Goal: Task Accomplishment & Management: Complete application form

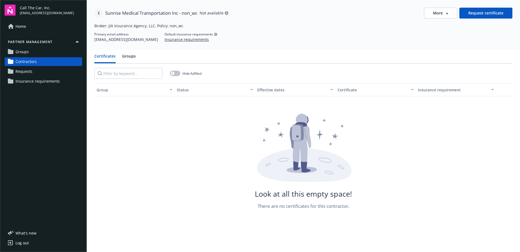
click at [97, 10] on link "Navigate back" at bounding box center [98, 13] width 9 height 9
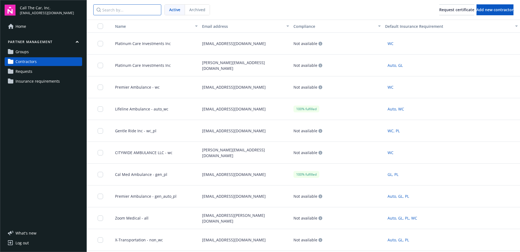
click at [112, 9] on input "Search by..." at bounding box center [127, 9] width 68 height 11
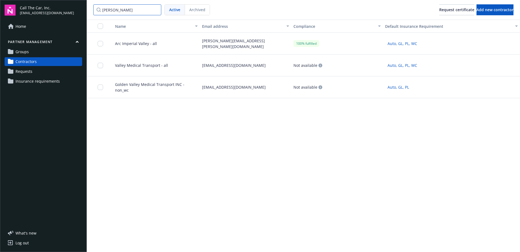
type input "[PERSON_NAME]"
click at [139, 63] on span "Valley Medical Transport - all" at bounding box center [139, 65] width 57 height 6
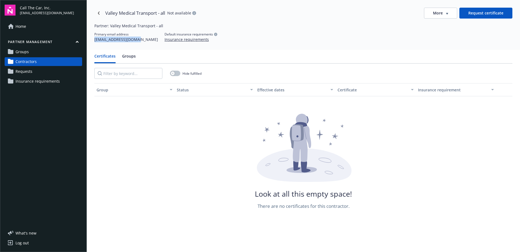
drag, startPoint x: 136, startPoint y: 40, endPoint x: 92, endPoint y: 41, distance: 44.1
click at [92, 41] on div "Valley Medical Transport - all Not available More Request certificate Partner: …" at bounding box center [304, 25] width 434 height 50
copy div "[EMAIL_ADDRESS][DOMAIN_NAME]"
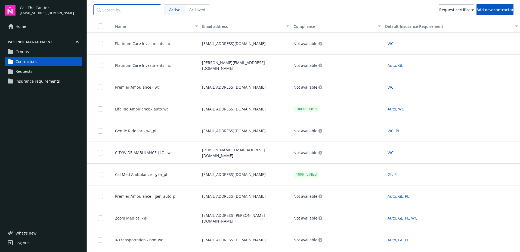
click at [114, 9] on input "Search by..." at bounding box center [127, 9] width 68 height 11
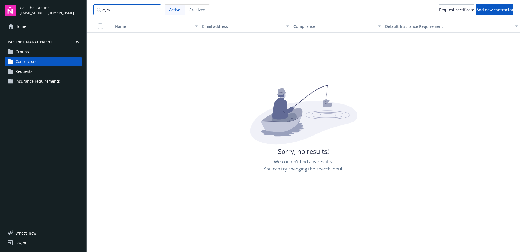
type input "aym"
drag, startPoint x: 120, startPoint y: 10, endPoint x: 85, endPoint y: 11, distance: 34.8
click at [84, 11] on div "Call The Car, Inc. [EMAIL_ADDRESS][DOMAIN_NAME] Home Partner management Groups …" at bounding box center [260, 126] width 520 height 252
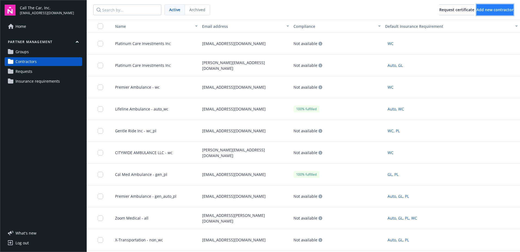
click at [479, 11] on span "Add new contractor" at bounding box center [495, 9] width 37 height 5
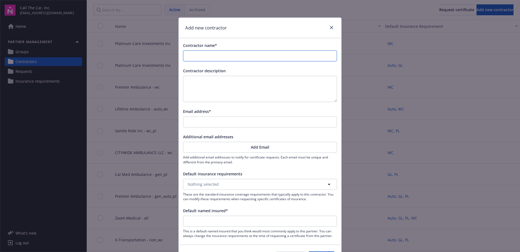
click at [195, 55] on input "Contractor name*" at bounding box center [260, 56] width 154 height 10
type input "H"
type input "He"
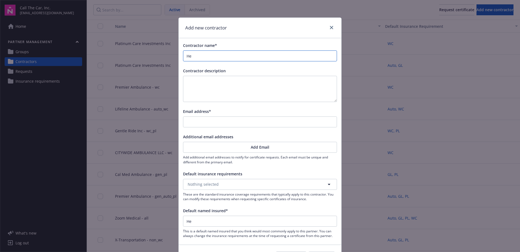
type input "Hel"
type input "Help"
type input "Helpf"
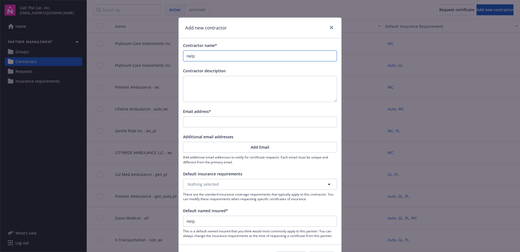
type input "Helpf"
type input "Helpfu"
type input "Helpful"
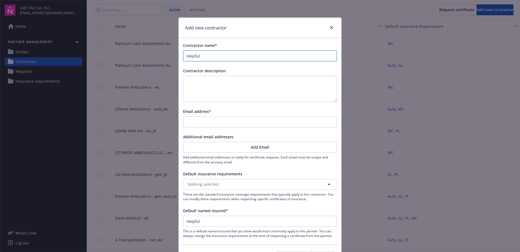
type input "Helpful"
type input "Helpful H"
type input "Helpful Ha"
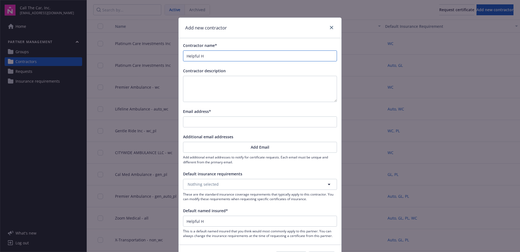
type input "Helpful Ha"
type input "Helpful [PERSON_NAME]"
type input "Helpful Hand"
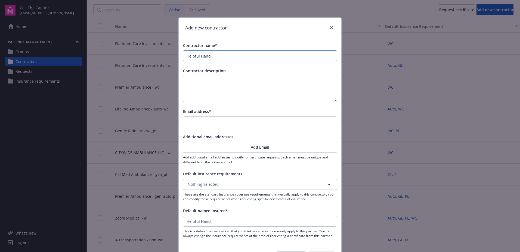
type input "Helpful Hands"
type input "Helpful Hands T"
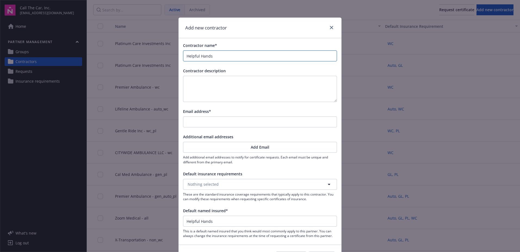
type input "Helpful Hands T"
type input "Helpful Hands Tr"
type input "Helpful Hands Tra"
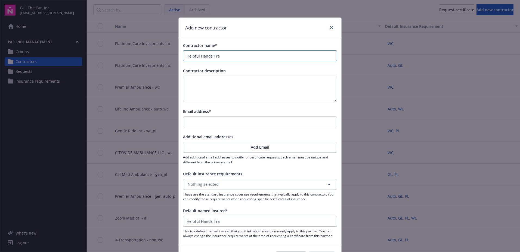
type input "Helpful Hands [PERSON_NAME]"
type input "Helpful Hands Trans"
type input "Helpful Hands Transp"
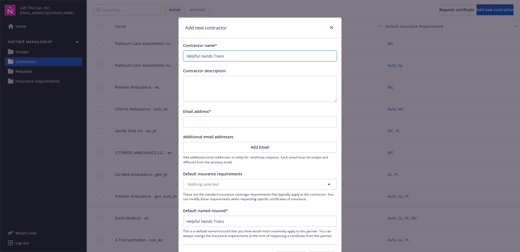
type input "Helpful Hands Transp"
type input "Helpful Hands Transpo"
type input "Helpful Hands Transpor"
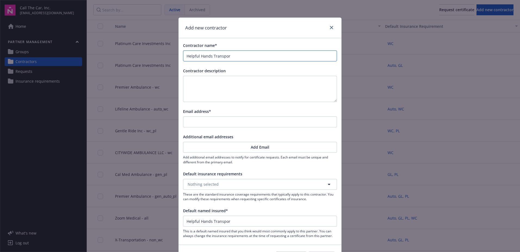
type input "Helpful Hands Transport"
type input "Helpful Hands Transporta"
type input "Helpful Hands Transportat"
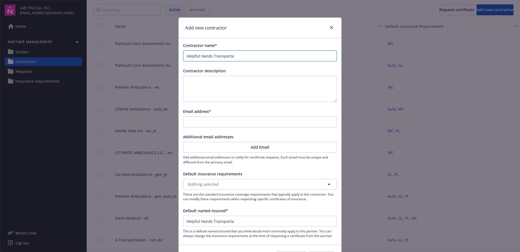
type input "Helpful Hands Transportat"
type input "Helpful Hands Transportati"
type input "Helpful Hands Transportatio"
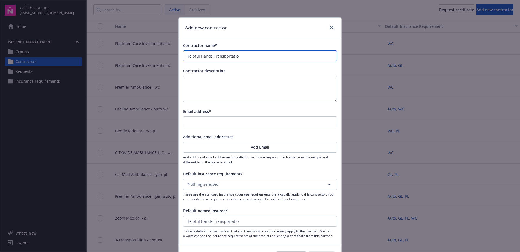
type input "Helpful Hands Transportation"
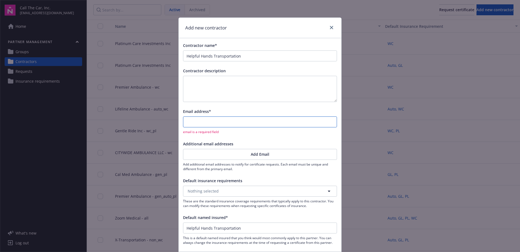
click at [210, 119] on input "Email address*" at bounding box center [260, 121] width 154 height 10
paste input "[EMAIL_ADDRESS][DOMAIN_NAME]"
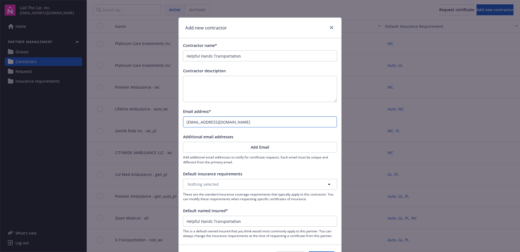
type input "[EMAIL_ADDRESS][DOMAIN_NAME]"
click at [186, 149] on button "Add Email" at bounding box center [260, 147] width 154 height 11
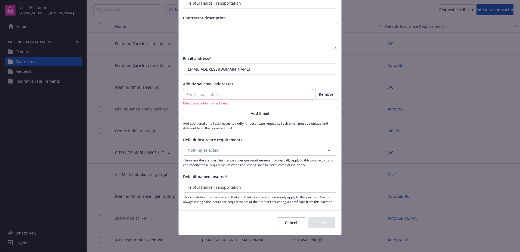
scroll to position [53, 0]
click at [214, 147] on span "Nothing selected" at bounding box center [203, 149] width 31 height 6
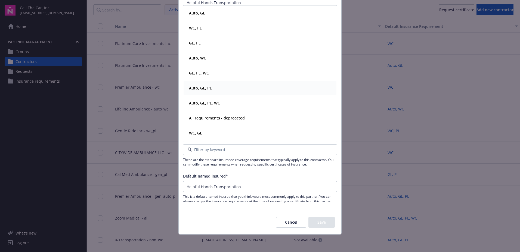
click at [194, 87] on strong "Auto, GL, PL" at bounding box center [200, 87] width 23 height 5
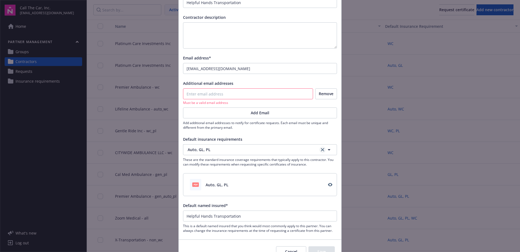
click at [323, 148] on link "clear selection" at bounding box center [323, 149] width 7 height 7
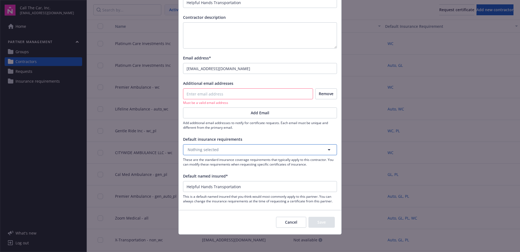
click at [328, 149] on icon "button" at bounding box center [329, 149] width 3 height 1
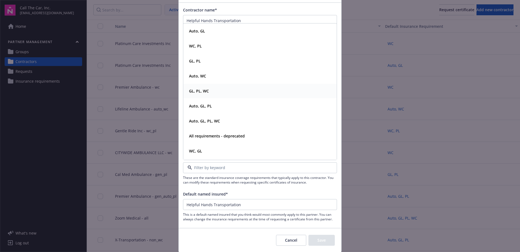
scroll to position [26, 0]
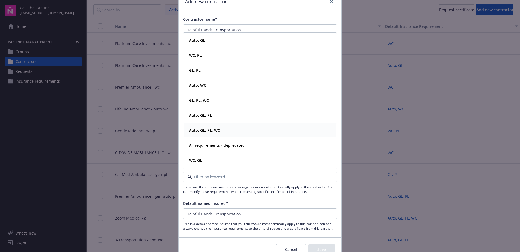
click at [210, 129] on strong "Auto, GL, PL, WC" at bounding box center [204, 129] width 31 height 5
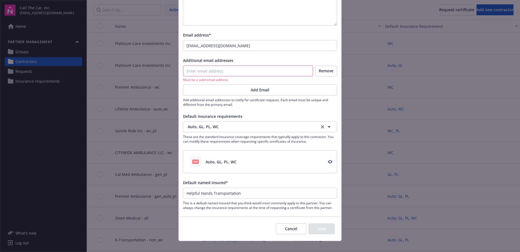
scroll to position [81, 0]
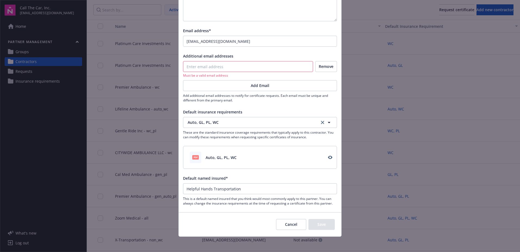
drag, startPoint x: 246, startPoint y: 198, endPoint x: 254, endPoint y: 197, distance: 8.5
click at [246, 198] on span "This is a default named insured that you think would most commonly apply to thi…" at bounding box center [260, 200] width 154 height 9
click at [256, 188] on input "Helpful Hands Transportation" at bounding box center [260, 188] width 154 height 10
click at [326, 66] on button "Remove" at bounding box center [326, 66] width 22 height 11
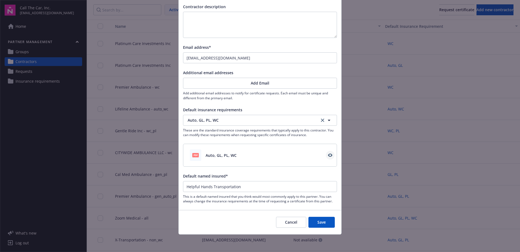
click at [329, 152] on link "View" at bounding box center [330, 155] width 9 height 9
click at [242, 158] on div "pdf Auto, GL, PL, WC" at bounding box center [260, 154] width 154 height 23
click at [321, 118] on icon "clear selection" at bounding box center [322, 119] width 3 height 3
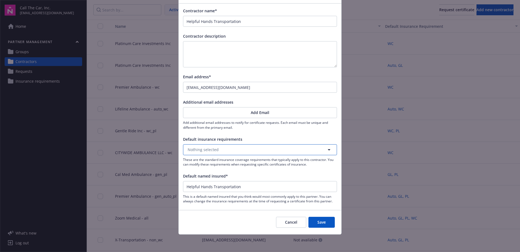
click at [299, 145] on button "Nothing selected" at bounding box center [260, 149] width 154 height 11
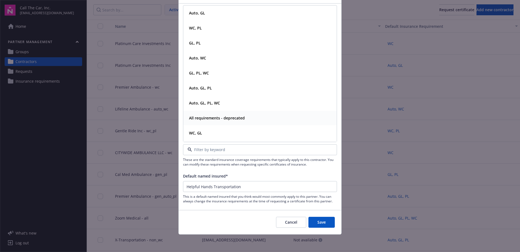
click at [200, 115] on strong "All requirements - deprecated" at bounding box center [217, 117] width 56 height 5
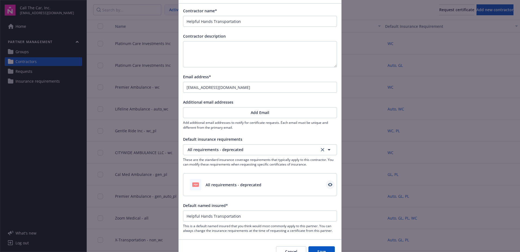
click at [328, 182] on link "View" at bounding box center [330, 184] width 9 height 9
click at [249, 186] on span "All requirements - deprecated" at bounding box center [234, 185] width 56 height 6
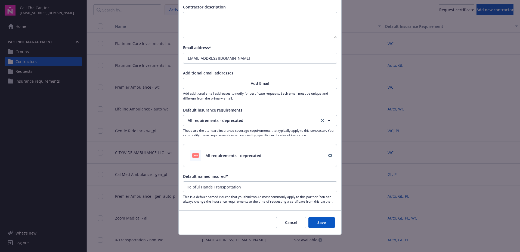
scroll to position [64, 0]
click at [323, 220] on button "Save" at bounding box center [322, 221] width 26 height 11
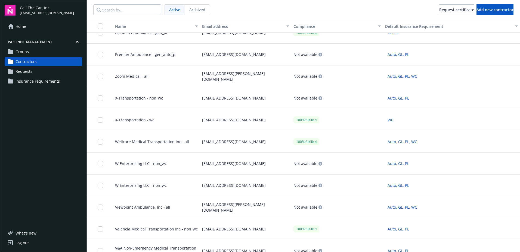
scroll to position [0, 0]
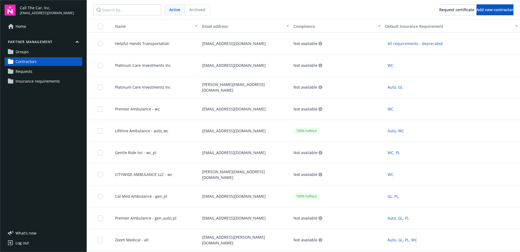
click at [20, 47] on div "Partner management Groups Contractors Requests Insurance requirements" at bounding box center [44, 62] width 78 height 46
click at [24, 50] on span "Groups" at bounding box center [22, 51] width 13 height 9
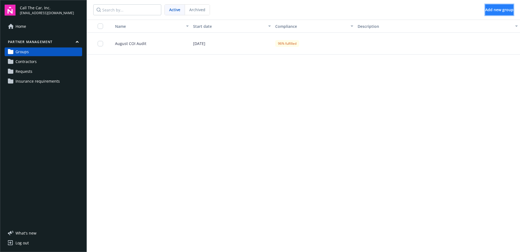
click at [498, 9] on span "Add new group" at bounding box center [500, 9] width 28 height 5
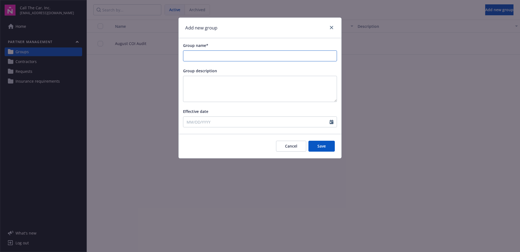
click at [222, 60] on input "Group name*" at bounding box center [260, 56] width 154 height 10
drag, startPoint x: 220, startPoint y: 54, endPoint x: 229, endPoint y: 60, distance: 10.2
click at [222, 56] on input "September" at bounding box center [260, 56] width 154 height 10
type input "September COI Audit"
select select "9"
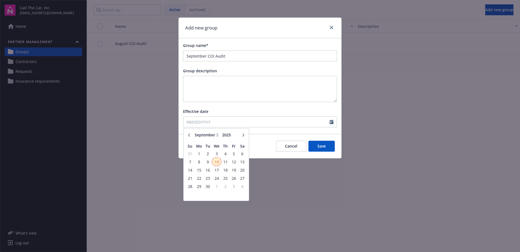
click at [217, 162] on span "10" at bounding box center [217, 161] width 8 height 7
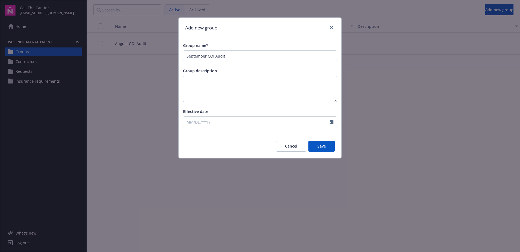
type input "[DATE]"
click at [324, 145] on button "Save" at bounding box center [322, 145] width 26 height 11
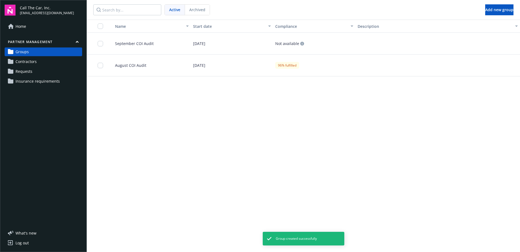
click at [129, 43] on span "September COI Audit" at bounding box center [132, 44] width 43 height 6
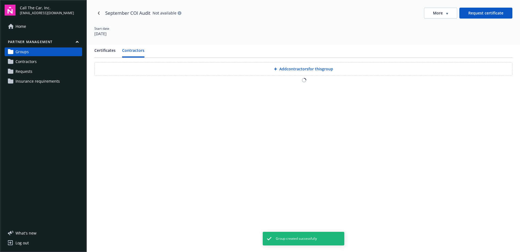
click at [131, 50] on button "Contractors" at bounding box center [133, 52] width 22 height 10
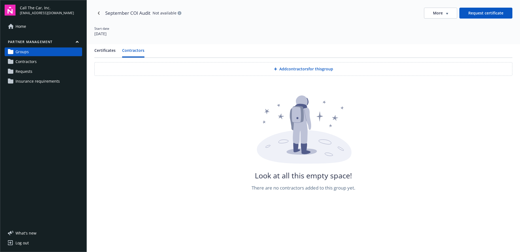
click at [285, 69] on button "Add contractors for this group" at bounding box center [303, 69] width 418 height 14
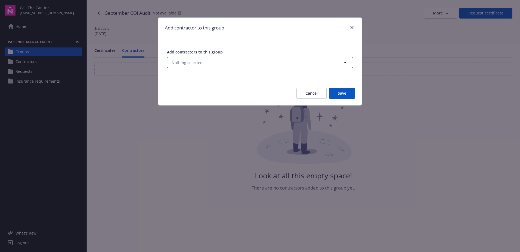
click at [205, 62] on button "Nothing selected" at bounding box center [260, 62] width 186 height 11
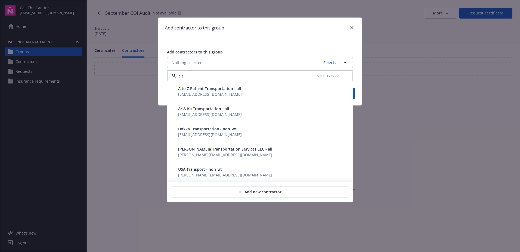
click at [204, 94] on span "[EMAIL_ADDRESS][DOMAIN_NAME]" at bounding box center [210, 93] width 64 height 5
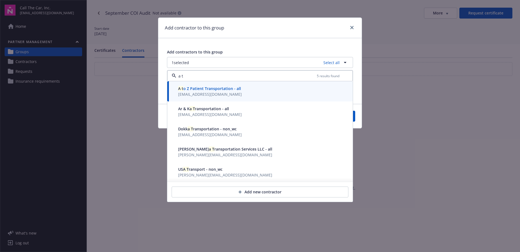
click at [201, 88] on span "A t o Z Patient Transportation - all" at bounding box center [209, 88] width 63 height 5
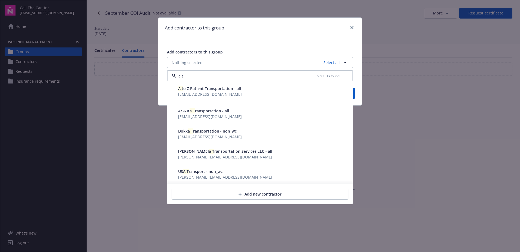
click at [201, 88] on span "A t o Z Patient Transportation - all" at bounding box center [209, 88] width 63 height 5
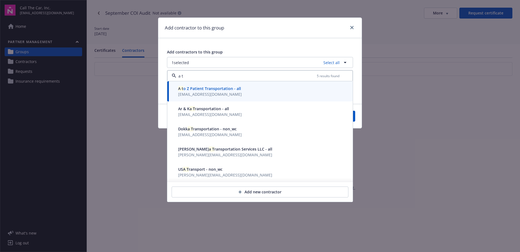
click at [201, 88] on span "A t o Z Patient Transportation - all" at bounding box center [209, 88] width 63 height 5
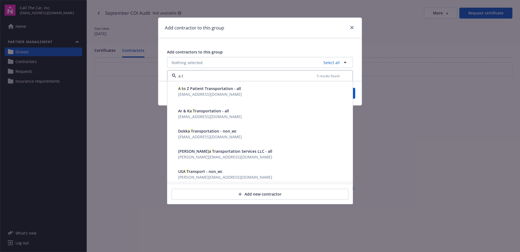
click at [201, 88] on span "A t o Z Patient Transportation - all" at bounding box center [209, 88] width 63 height 5
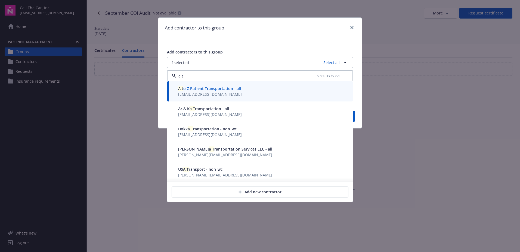
type input "a t"
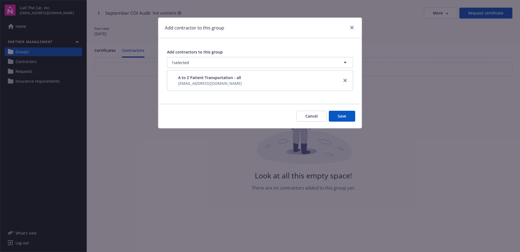
click at [207, 80] on div "[EMAIL_ADDRESS][DOMAIN_NAME]" at bounding box center [210, 83] width 64 height 6
click at [344, 80] on icon "close" at bounding box center [345, 80] width 3 height 3
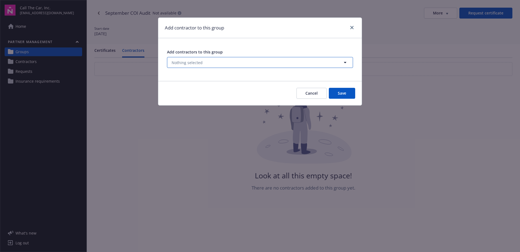
click at [200, 62] on span "Nothing selected" at bounding box center [187, 63] width 31 height 6
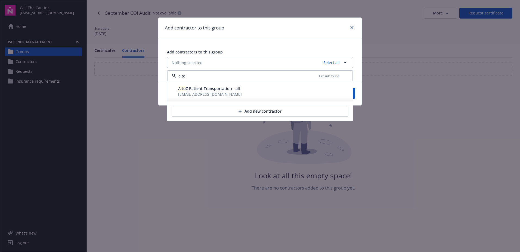
click at [217, 90] on span "A to Z Patient Transportation - all" at bounding box center [209, 88] width 62 height 5
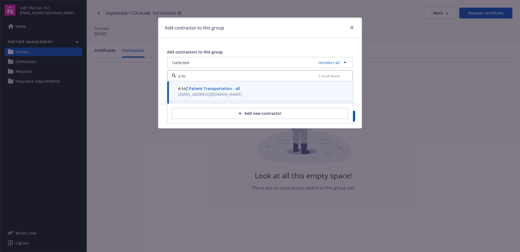
type input "a to"
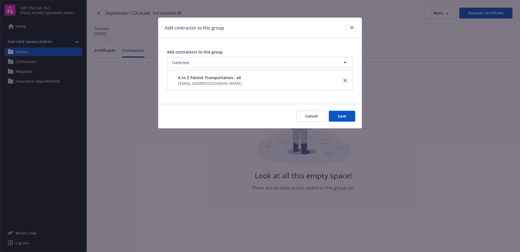
click at [242, 80] on div "[EMAIL_ADDRESS][DOMAIN_NAME]" at bounding box center [210, 83] width 64 height 6
click at [210, 66] on button "1 selected" at bounding box center [260, 62] width 186 height 11
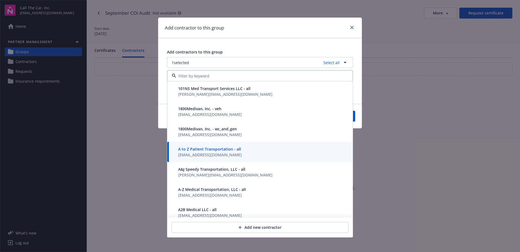
click at [192, 152] on div "[EMAIL_ADDRESS][DOMAIN_NAME]" at bounding box center [210, 155] width 64 height 6
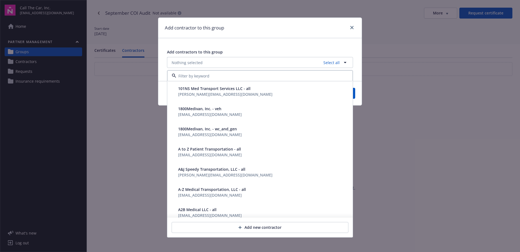
click at [192, 150] on span "A to Z Patient Transportation - all" at bounding box center [209, 149] width 63 height 6
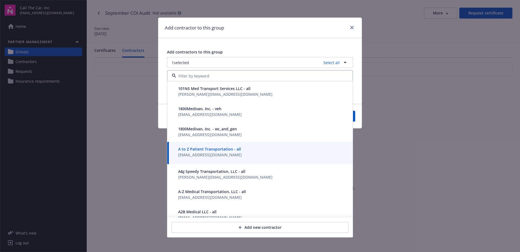
click at [192, 150] on span "A to Z Patient Transportation - all" at bounding box center [209, 149] width 63 height 6
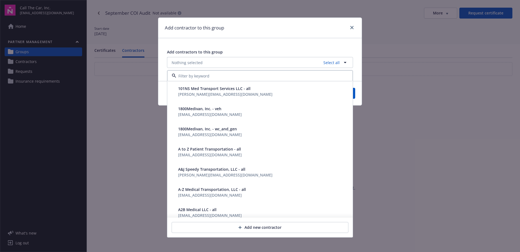
click at [192, 150] on span "A to Z Patient Transportation - all" at bounding box center [209, 149] width 63 height 6
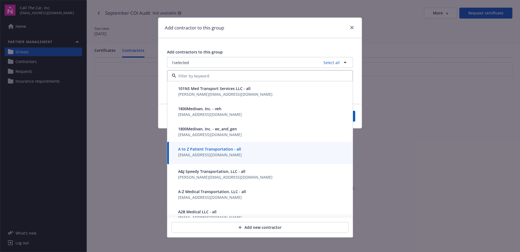
click at [380, 143] on div "Add contractor to this group Add contractors to this group 1 selected Select al…" at bounding box center [260, 126] width 520 height 252
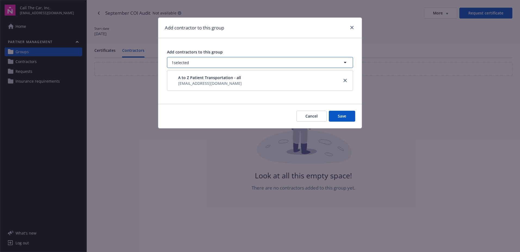
click at [201, 62] on button "1 selected" at bounding box center [260, 62] width 186 height 11
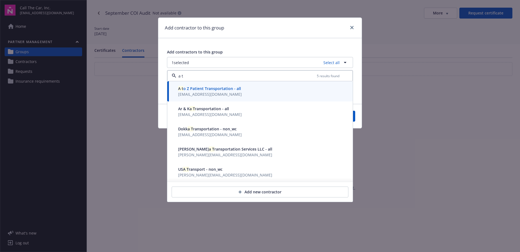
click at [195, 92] on span "[EMAIL_ADDRESS][DOMAIN_NAME]" at bounding box center [210, 93] width 64 height 5
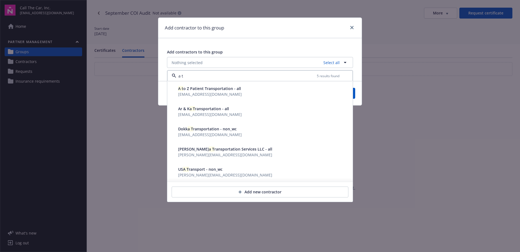
click at [198, 90] on span "A t o Z Patient Transportation - all" at bounding box center [209, 88] width 63 height 5
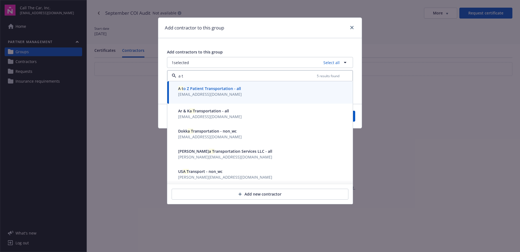
type input "a t"
click at [362, 119] on div "Add contractor to this group Add contractors to this group 1 selected Select al…" at bounding box center [260, 72] width 204 height 111
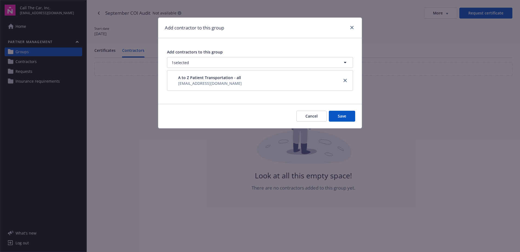
click at [348, 115] on button "Save" at bounding box center [342, 116] width 26 height 11
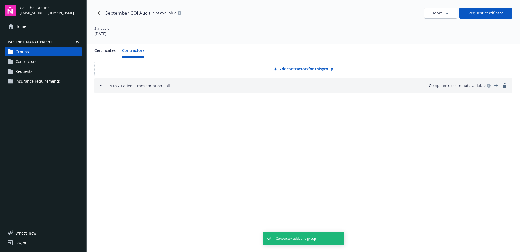
click at [307, 68] on button "Add contractors for this group" at bounding box center [303, 69] width 418 height 14
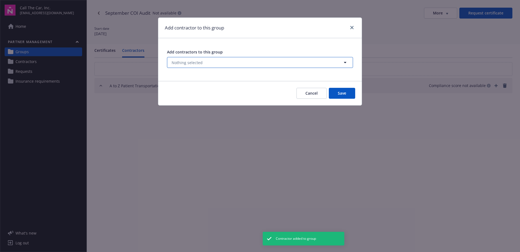
click at [184, 60] on span "Nothing selected" at bounding box center [187, 63] width 31 height 6
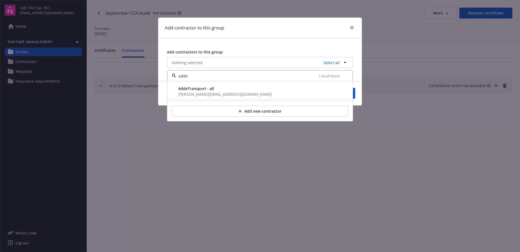
click at [195, 89] on span "Adde Transport - all" at bounding box center [196, 88] width 36 height 5
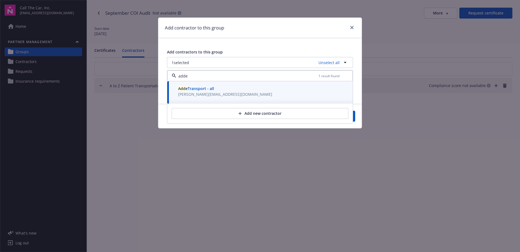
type input "adde"
click at [339, 139] on div "Add contractor to this group Add contractors to this group 1 selected Unselect …" at bounding box center [260, 126] width 520 height 252
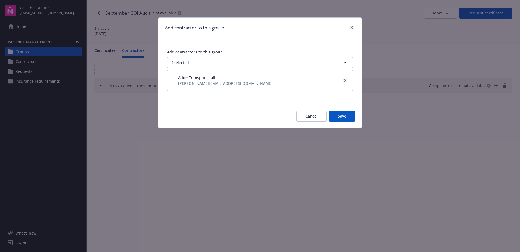
click at [343, 115] on button "Save" at bounding box center [342, 116] width 26 height 11
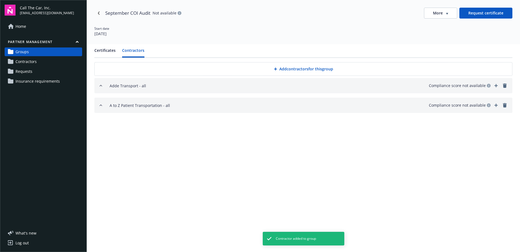
click at [330, 66] on button "Add contractors for this group" at bounding box center [303, 69] width 418 height 14
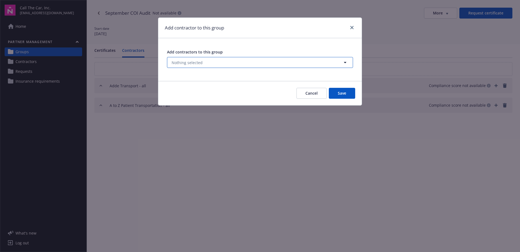
click at [199, 60] on span "Nothing selected" at bounding box center [187, 63] width 31 height 6
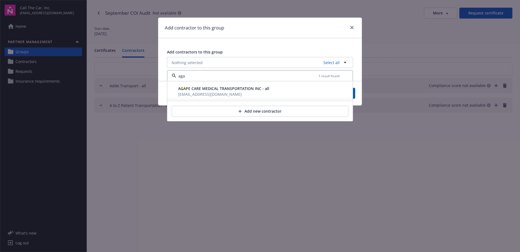
click at [201, 90] on span "AGA PE CARE MEDICAL TRANSPORTATION INC - all" at bounding box center [223, 88] width 91 height 5
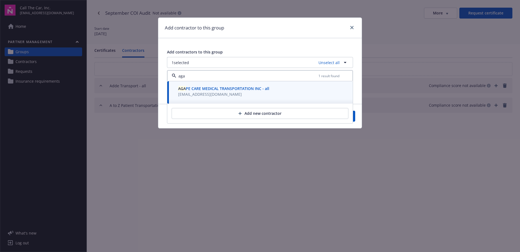
type input "aga"
click at [259, 114] on button "Add new contractor" at bounding box center [260, 113] width 177 height 11
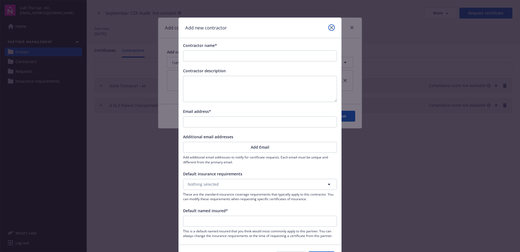
click at [330, 27] on icon "close" at bounding box center [331, 27] width 3 height 3
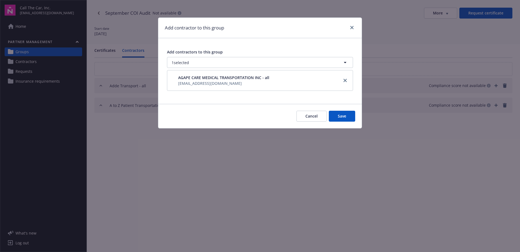
click at [337, 113] on button "Save" at bounding box center [342, 116] width 26 height 11
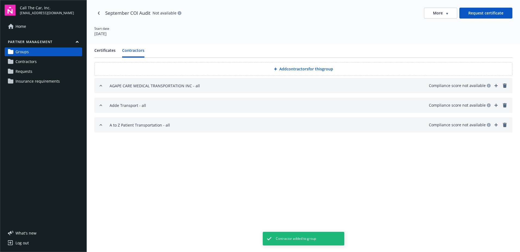
click at [295, 68] on button "Add contractors for this group" at bounding box center [303, 69] width 418 height 14
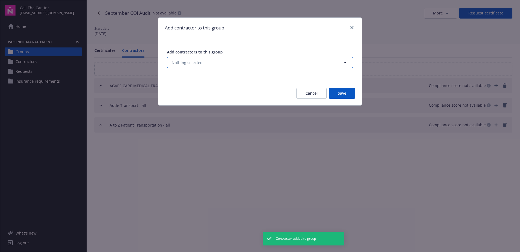
click at [183, 63] on span "Nothing selected" at bounding box center [187, 63] width 31 height 6
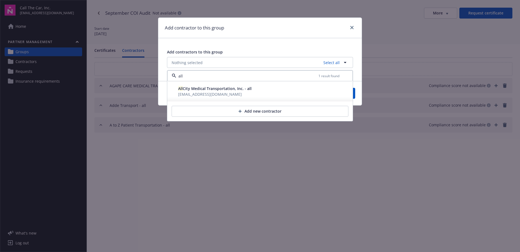
click at [194, 91] on span "[EMAIL_ADDRESS][DOMAIN_NAME]" at bounding box center [210, 93] width 64 height 5
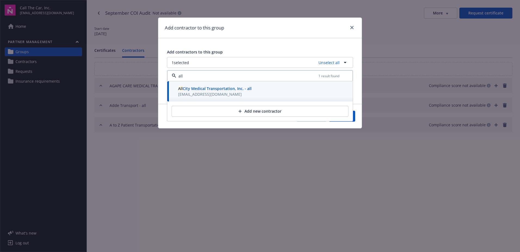
type input "all"
click at [391, 135] on div "Add contractor to this group Add contractors to this group 1 selected Unselect …" at bounding box center [260, 126] width 520 height 252
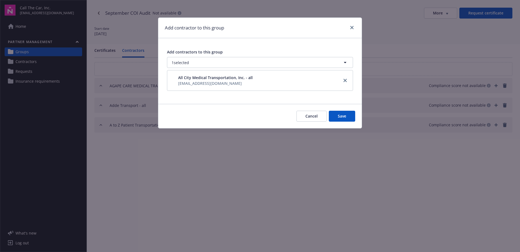
click at [343, 113] on button "Save" at bounding box center [342, 116] width 26 height 11
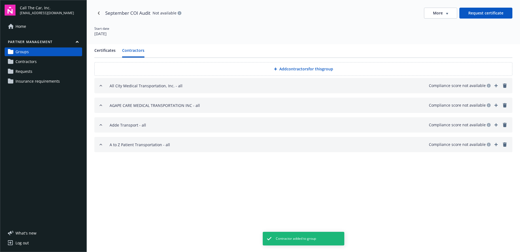
click at [287, 68] on button "Add contractors for this group" at bounding box center [303, 69] width 418 height 14
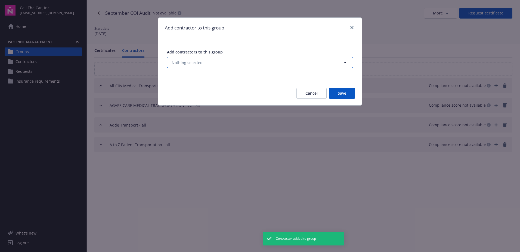
click at [190, 62] on span "Nothing selected" at bounding box center [187, 63] width 31 height 6
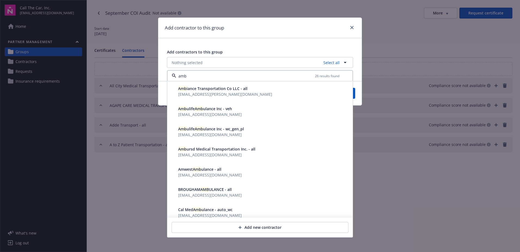
click at [197, 153] on span "[EMAIL_ADDRESS][DOMAIN_NAME]" at bounding box center [210, 154] width 64 height 5
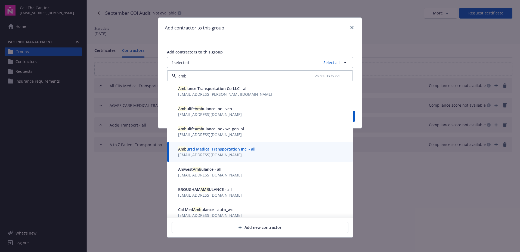
type input "amb"
click at [367, 154] on div "Add contractor to this group Add contractors to this group 1 selected Select al…" at bounding box center [260, 126] width 520 height 252
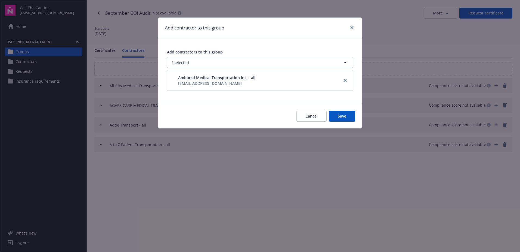
drag, startPoint x: 340, startPoint y: 112, endPoint x: 327, endPoint y: 113, distance: 12.5
click at [339, 112] on button "Save" at bounding box center [342, 116] width 26 height 11
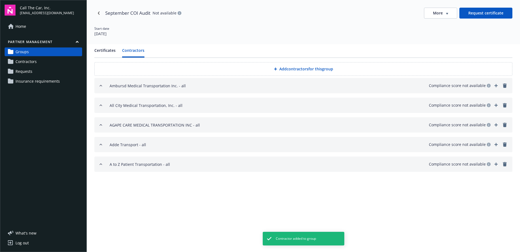
click at [301, 67] on button "Add contractors for this group" at bounding box center [303, 69] width 418 height 14
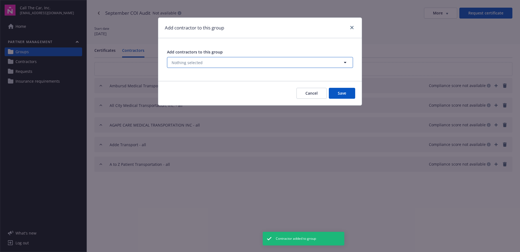
click at [205, 63] on button "Nothing selected" at bounding box center [260, 62] width 186 height 11
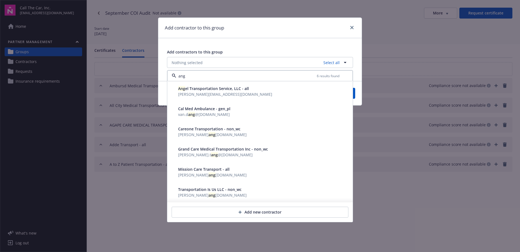
click at [201, 92] on span "[PERSON_NAME][EMAIL_ADDRESS][DOMAIN_NAME]" at bounding box center [225, 93] width 94 height 5
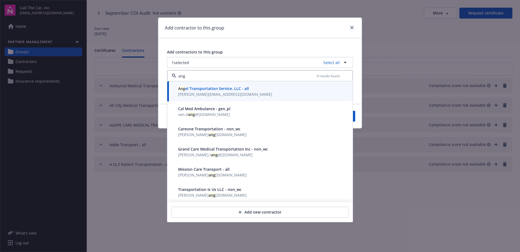
type input "ang"
click at [354, 114] on button "Save" at bounding box center [342, 116] width 26 height 11
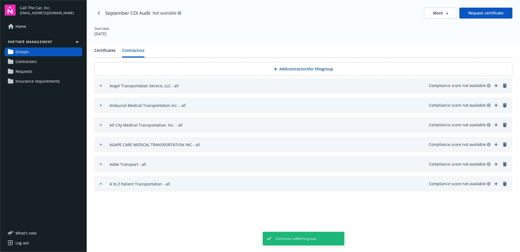
click at [277, 68] on div at bounding box center [276, 68] width 5 height 3
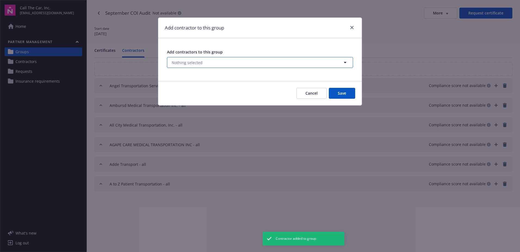
click at [196, 62] on span "Nothing selected" at bounding box center [187, 63] width 31 height 6
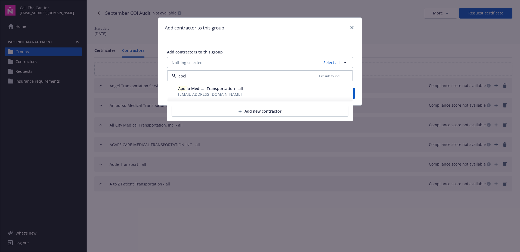
click at [192, 94] on span "[EMAIL_ADDRESS][DOMAIN_NAME]" at bounding box center [210, 93] width 64 height 5
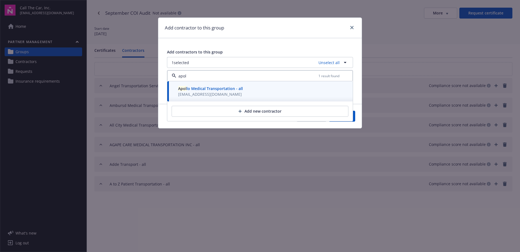
type input "apol"
click at [356, 115] on div "Cancel Save" at bounding box center [260, 116] width 204 height 24
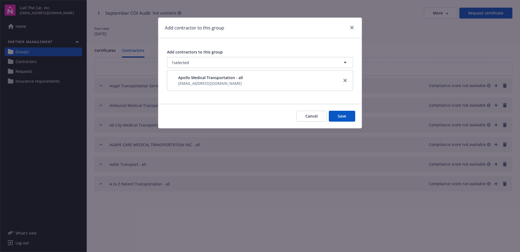
click at [354, 118] on button "Save" at bounding box center [342, 116] width 26 height 11
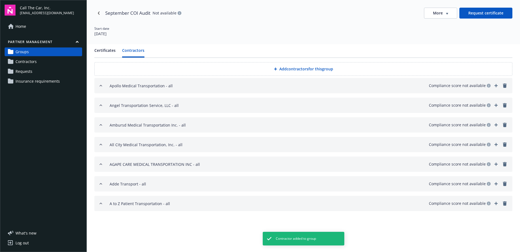
click at [288, 69] on button "Add contractors for this group" at bounding box center [303, 69] width 418 height 14
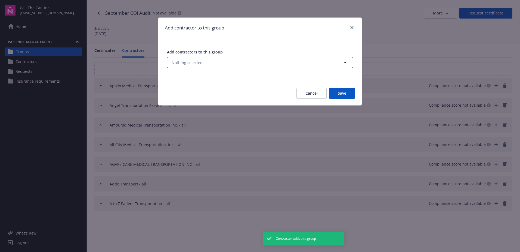
click at [231, 64] on button "Nothing selected" at bounding box center [260, 62] width 186 height 11
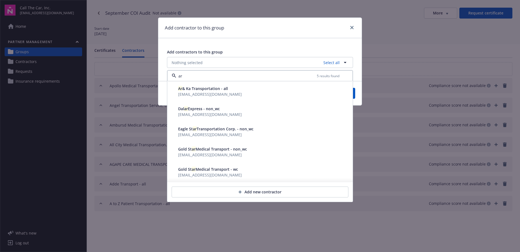
click at [197, 87] on span "Ar & Ka Transportation - all" at bounding box center [203, 88] width 50 height 5
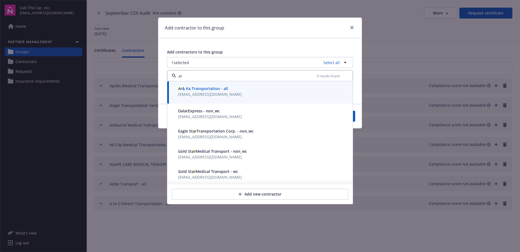
type input "ar"
click at [355, 116] on button "Save" at bounding box center [342, 116] width 26 height 11
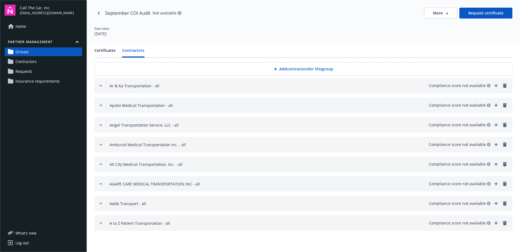
click at [287, 69] on button "Add contractors for this group" at bounding box center [303, 69] width 418 height 14
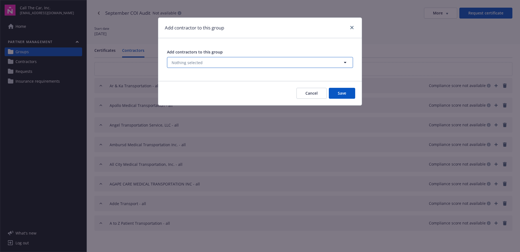
click at [193, 63] on span "Nothing selected" at bounding box center [187, 63] width 31 height 6
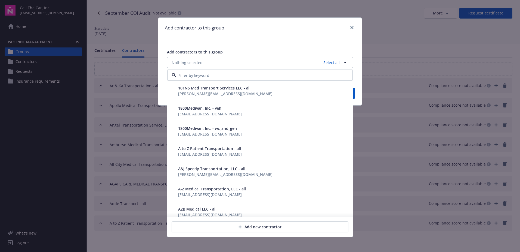
type input "g"
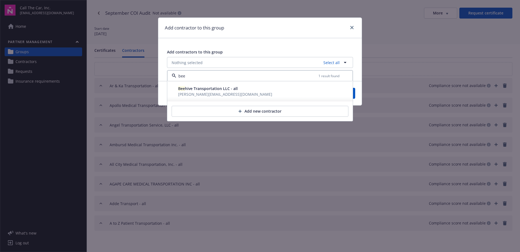
click at [210, 94] on span "[PERSON_NAME][EMAIL_ADDRESS][DOMAIN_NAME]" at bounding box center [225, 94] width 94 height 6
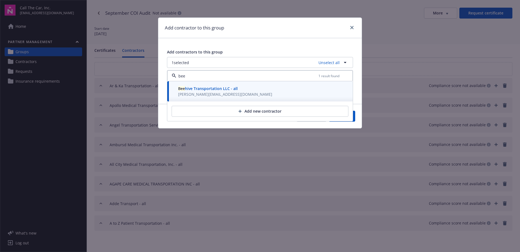
type input "bee"
click at [355, 118] on button "Save" at bounding box center [342, 116] width 26 height 11
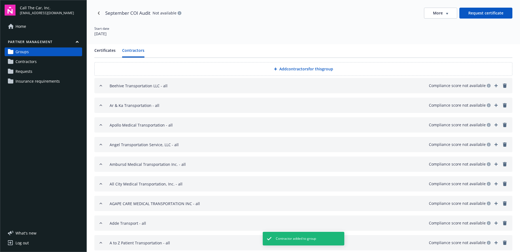
click at [285, 69] on button "Add contractors for this group" at bounding box center [303, 69] width 418 height 14
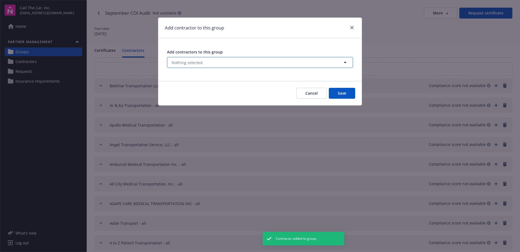
click at [191, 62] on span "Nothing selected" at bounding box center [187, 63] width 31 height 6
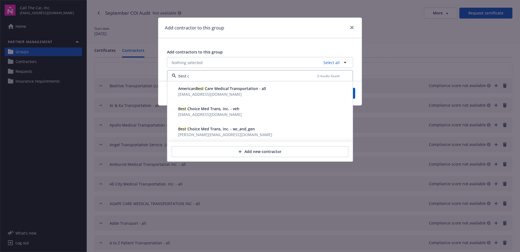
click at [204, 110] on span "Best C hoice Med Trans, inc. - veh" at bounding box center [208, 108] width 61 height 5
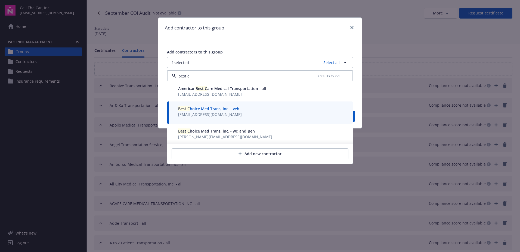
click at [197, 131] on span "Best C hoice Med Trans, inc. - wc_and_gen" at bounding box center [216, 130] width 77 height 5
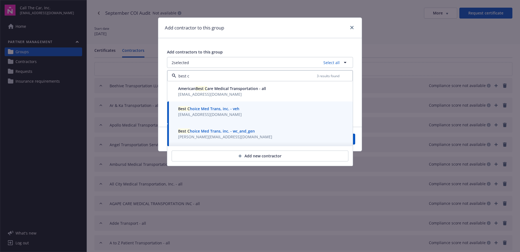
type input "best c"
click at [355, 143] on button "Save" at bounding box center [342, 138] width 26 height 11
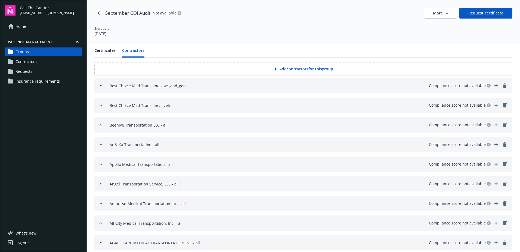
click at [290, 68] on button "Add contractors for this group" at bounding box center [303, 69] width 418 height 14
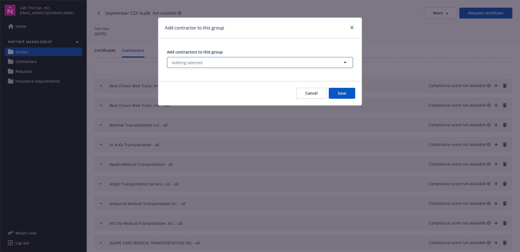
click at [205, 63] on button "Nothing selected" at bounding box center [260, 62] width 186 height 11
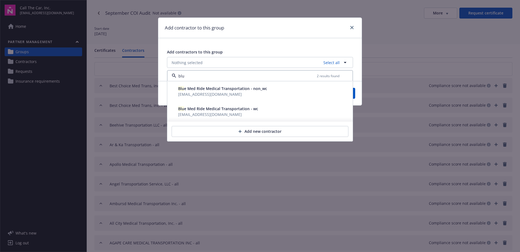
click at [204, 90] on span "Blu e Med Ride Medical Transportation - non_wc" at bounding box center [222, 88] width 89 height 5
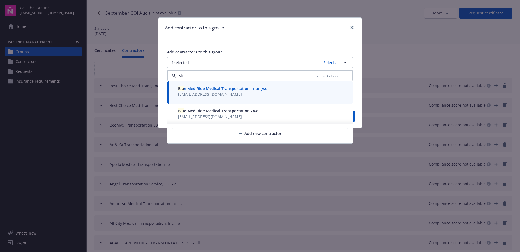
click at [199, 112] on span "Blu e Med Ride Medical Transportation - wc" at bounding box center [218, 110] width 80 height 5
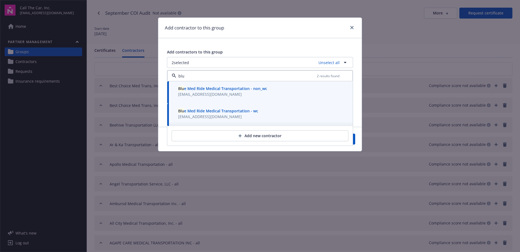
type input "blu"
click at [274, 136] on button "Add new contractor" at bounding box center [260, 135] width 177 height 11
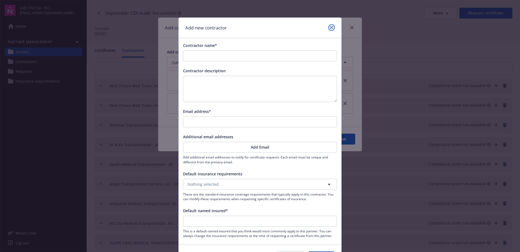
click at [329, 27] on link "close" at bounding box center [332, 27] width 7 height 7
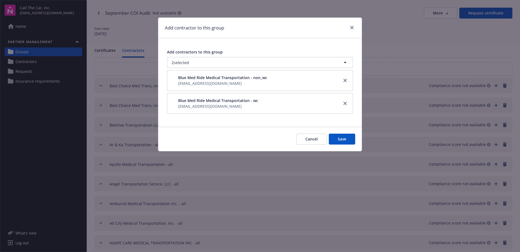
click at [340, 138] on button "Save" at bounding box center [342, 138] width 26 height 11
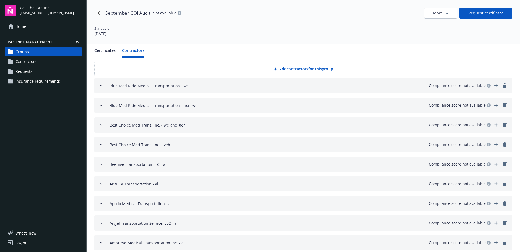
click at [282, 68] on button "Add contractors for this group" at bounding box center [303, 69] width 418 height 14
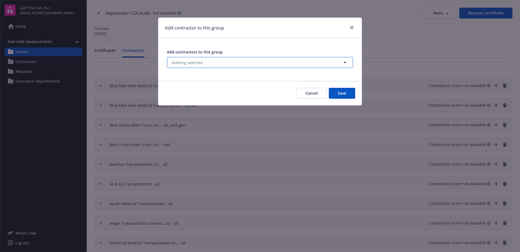
click at [197, 62] on span "Nothing selected" at bounding box center [187, 63] width 31 height 6
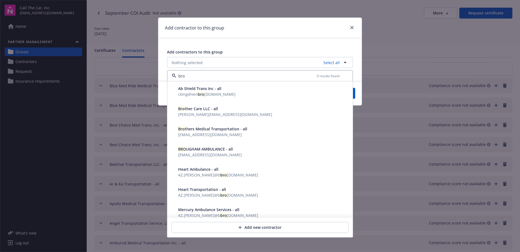
click at [206, 131] on span "Bro thers Medical Transportation - all" at bounding box center [212, 128] width 69 height 5
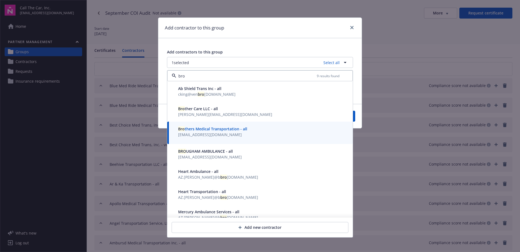
type input "bro"
click at [356, 115] on div "Cancel Save" at bounding box center [260, 116] width 204 height 24
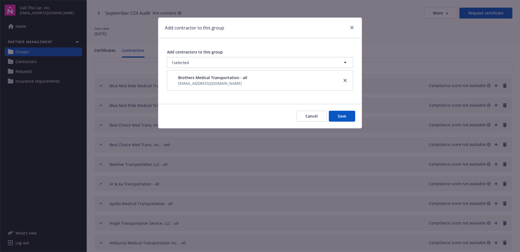
click at [350, 117] on button "Save" at bounding box center [342, 116] width 26 height 11
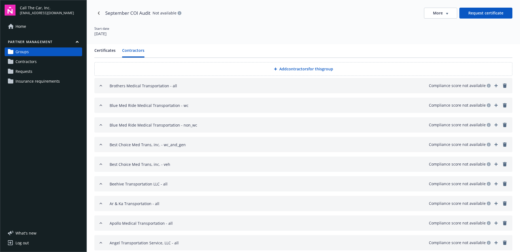
click at [288, 66] on button "Add contractors for this group" at bounding box center [303, 69] width 418 height 14
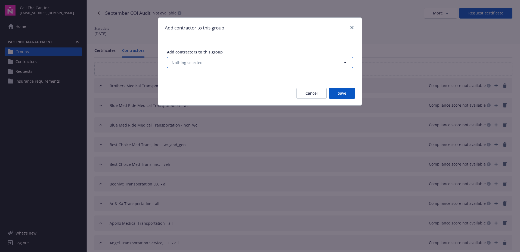
click at [204, 62] on button "Nothing selected" at bounding box center [260, 62] width 186 height 11
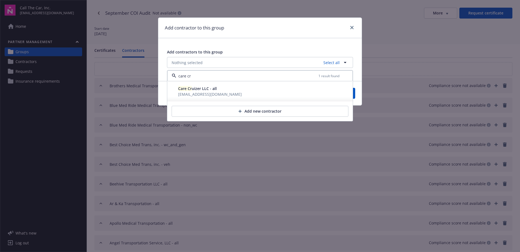
click at [210, 90] on span "Care Cr uizer LLC - all" at bounding box center [197, 88] width 39 height 5
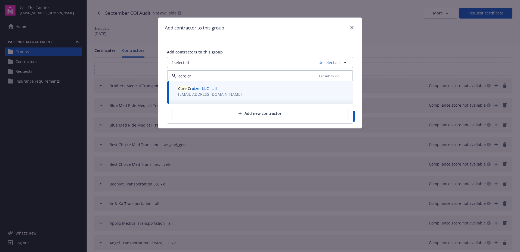
type input "care cr"
click at [356, 116] on div "Cancel Save" at bounding box center [260, 116] width 204 height 24
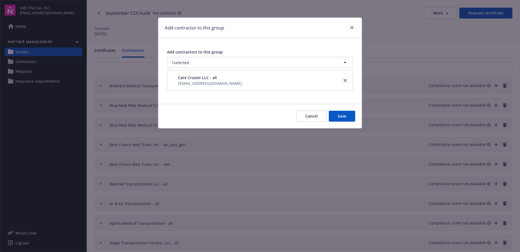
click at [354, 118] on button "Save" at bounding box center [342, 116] width 26 height 11
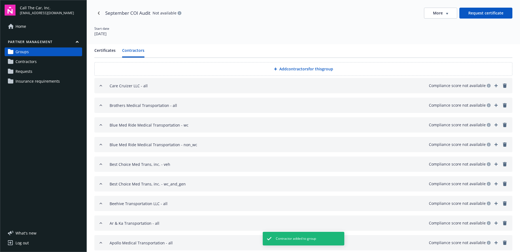
click at [298, 67] on button "Add contractors for this group" at bounding box center [303, 69] width 418 height 14
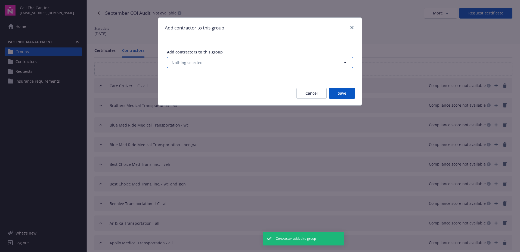
click at [223, 60] on button "Nothing selected" at bounding box center [260, 62] width 186 height 11
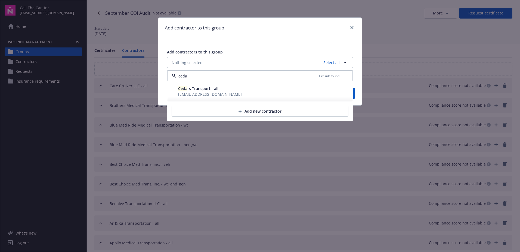
click at [204, 94] on span "[EMAIL_ADDRESS][DOMAIN_NAME]" at bounding box center [210, 93] width 64 height 5
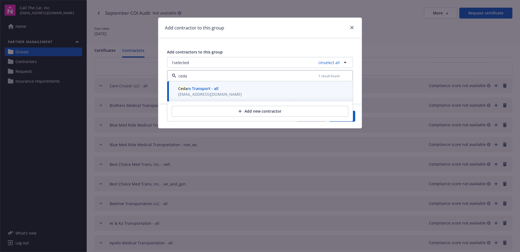
type input "ceda"
click at [355, 118] on button "Save" at bounding box center [342, 116] width 26 height 11
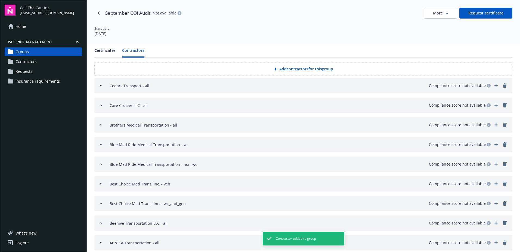
click at [284, 69] on button "Add contractors for this group" at bounding box center [303, 69] width 418 height 14
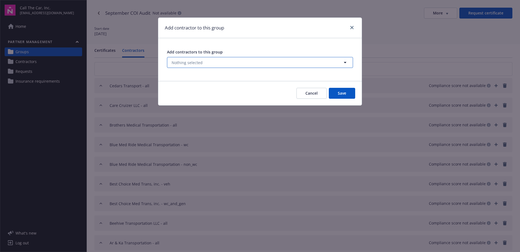
click at [189, 63] on span "Nothing selected" at bounding box center [187, 63] width 31 height 6
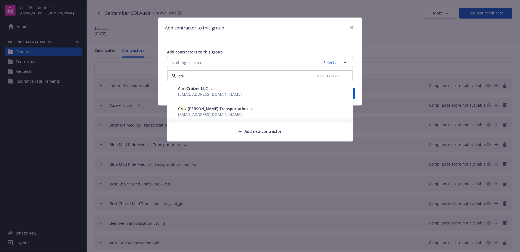
click at [195, 108] on span "Cru z [PERSON_NAME] Transportation - all" at bounding box center [217, 108] width 78 height 5
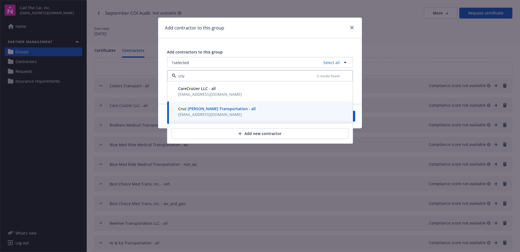
type input "cru"
click at [354, 116] on button "Save" at bounding box center [342, 116] width 26 height 11
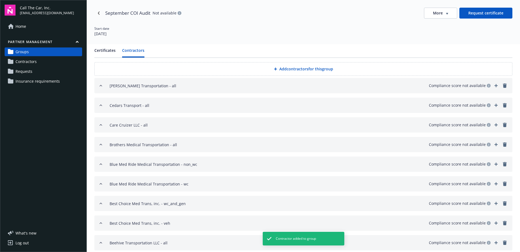
click at [290, 68] on button "Add contractors for this group" at bounding box center [303, 69] width 418 height 14
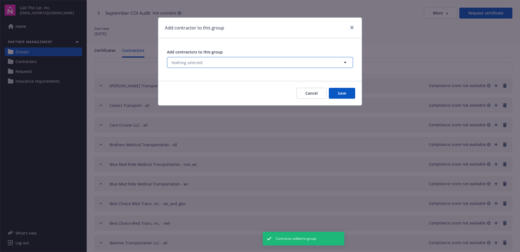
click at [195, 61] on span "Nothing selected" at bounding box center [187, 63] width 31 height 6
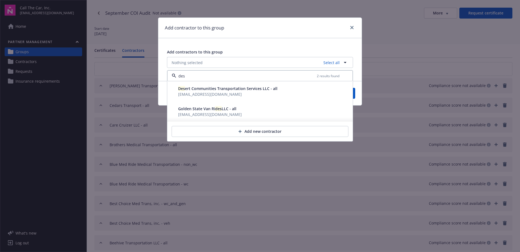
click at [197, 89] on span "Des ert Communities Transportation Services LLC - all" at bounding box center [227, 88] width 99 height 5
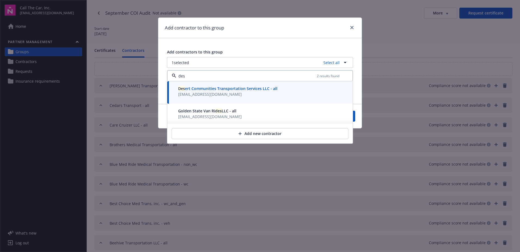
type input "des"
click at [354, 119] on button "Save" at bounding box center [342, 116] width 26 height 11
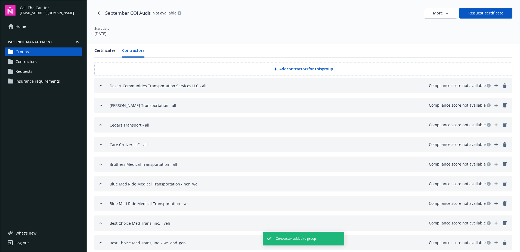
click at [286, 69] on button "Add contractors for this group" at bounding box center [303, 69] width 418 height 14
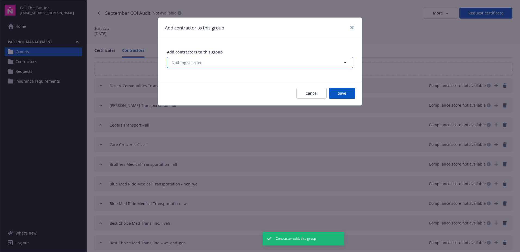
click at [196, 63] on span "Nothing selected" at bounding box center [187, 63] width 31 height 6
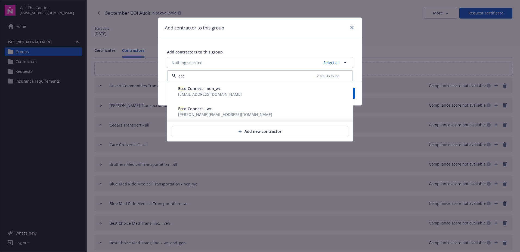
click at [200, 88] on span "Ecc o Connect - non_wc" at bounding box center [199, 88] width 42 height 5
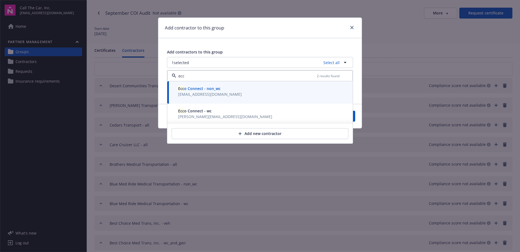
click at [198, 113] on span "Ecc o Connect - wc" at bounding box center [194, 110] width 33 height 5
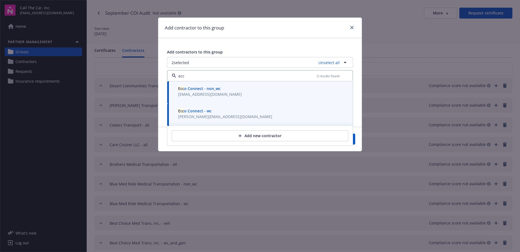
type input "ecc"
click at [277, 134] on button "Add new contractor" at bounding box center [260, 135] width 177 height 11
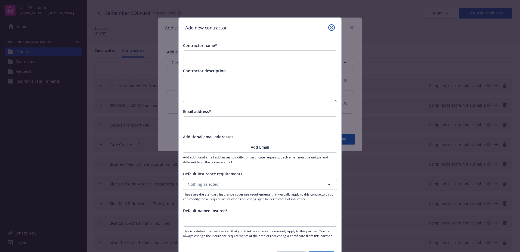
click at [330, 26] on icon "close" at bounding box center [331, 27] width 3 height 3
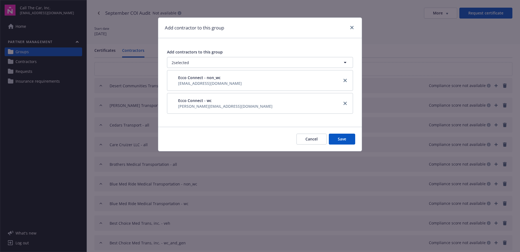
click at [341, 140] on button "Save" at bounding box center [342, 138] width 26 height 11
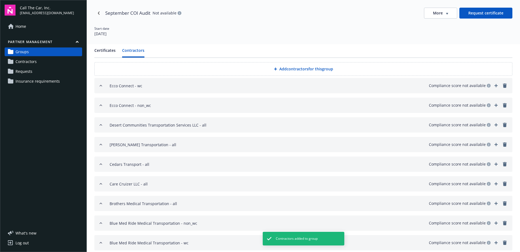
click at [286, 69] on button "Add contractors for this group" at bounding box center [303, 69] width 418 height 14
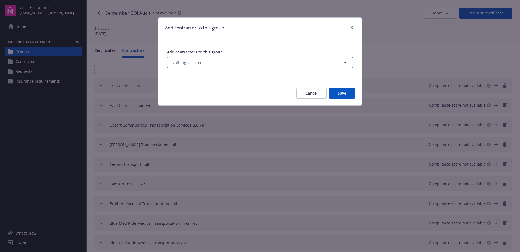
click at [193, 62] on span "Nothing selected" at bounding box center [187, 63] width 31 height 6
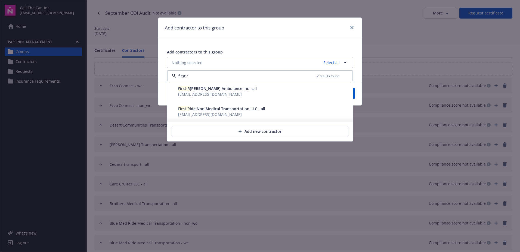
click at [213, 113] on span "[EMAIL_ADDRESS][DOMAIN_NAME]" at bounding box center [210, 114] width 64 height 5
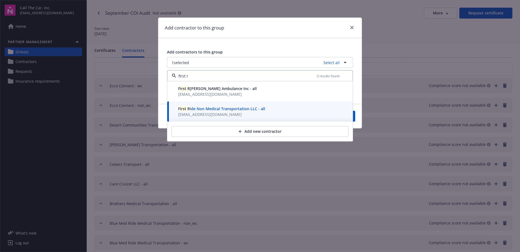
type input "first r"
click at [356, 117] on div "Cancel Save" at bounding box center [260, 116] width 204 height 24
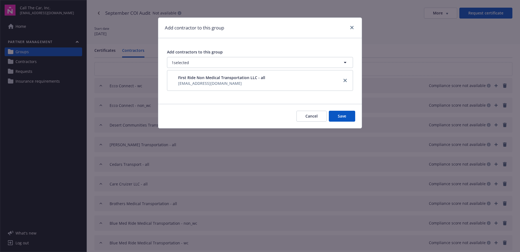
click at [342, 115] on button "Save" at bounding box center [342, 116] width 26 height 11
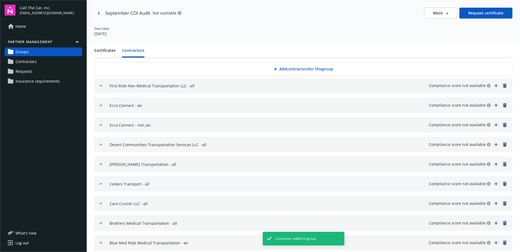
click at [277, 66] on button "Add contractors for this group" at bounding box center [303, 69] width 418 height 14
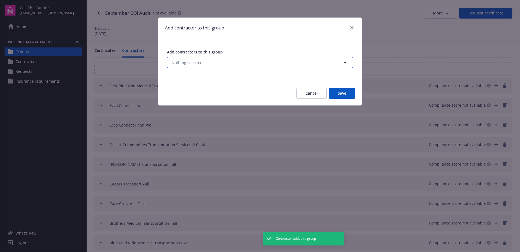
click at [194, 60] on span "Nothing selected" at bounding box center [187, 63] width 31 height 6
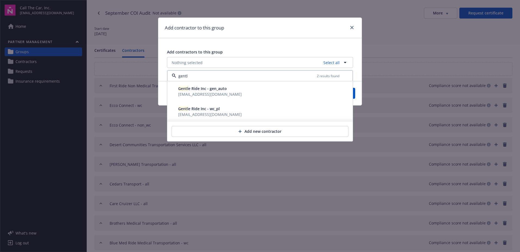
click at [203, 92] on span "[EMAIL_ADDRESS][DOMAIN_NAME]" at bounding box center [210, 93] width 64 height 5
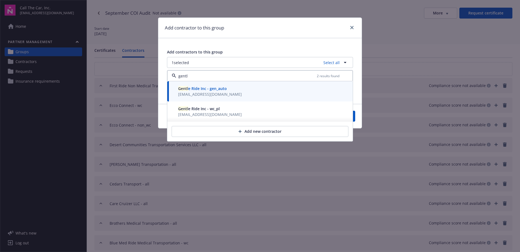
click at [207, 108] on span "Gentl e Ride Inc - wc_pl" at bounding box center [199, 108] width 42 height 5
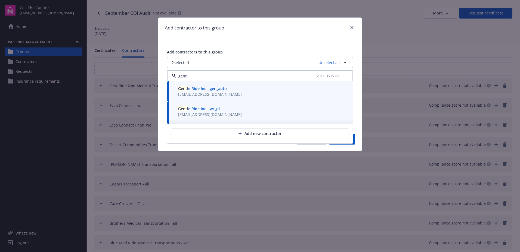
type input "gentl"
click at [356, 143] on div "Cancel Save" at bounding box center [260, 139] width 204 height 24
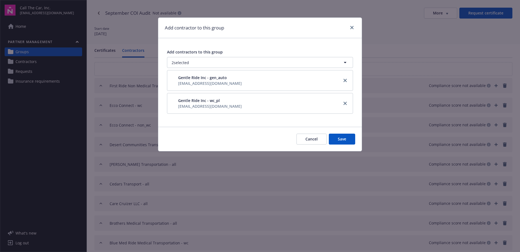
click at [345, 140] on button "Save" at bounding box center [342, 138] width 26 height 11
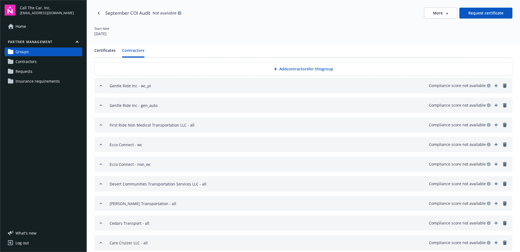
click at [299, 68] on button "Add contractors for this group" at bounding box center [303, 69] width 418 height 14
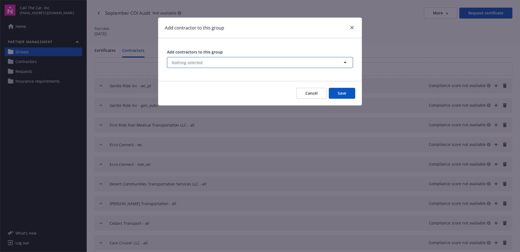
click at [194, 62] on span "Nothing selected" at bounding box center [187, 63] width 31 height 6
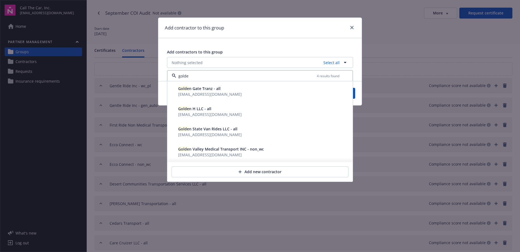
click at [203, 90] on span "Golde n Gate Tranz - all" at bounding box center [199, 88] width 42 height 5
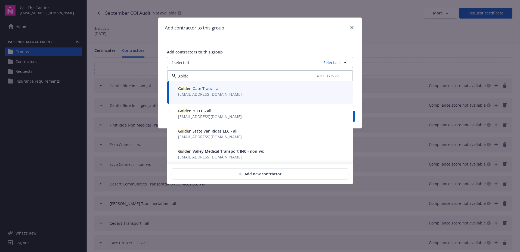
type input "golde"
click at [358, 120] on div "Cancel Save" at bounding box center [260, 116] width 204 height 24
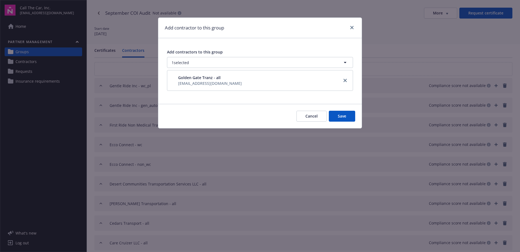
click at [344, 113] on button "Save" at bounding box center [342, 116] width 26 height 11
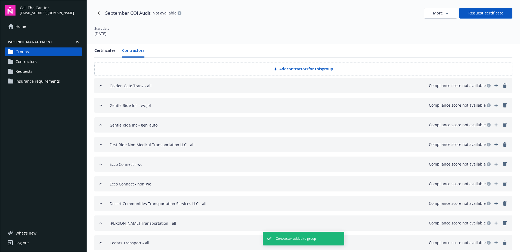
click at [296, 68] on button "Add contractors for this group" at bounding box center [303, 69] width 418 height 14
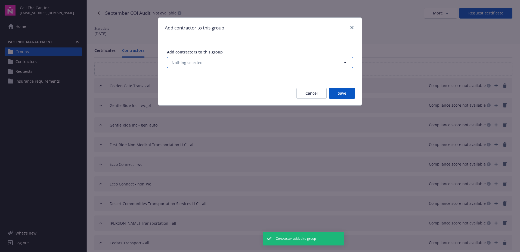
click at [210, 63] on button "Nothing selected" at bounding box center [260, 62] width 186 height 11
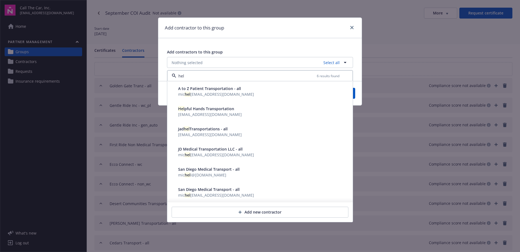
click at [207, 111] on span "Hel pful Hands Transportation" at bounding box center [206, 108] width 56 height 5
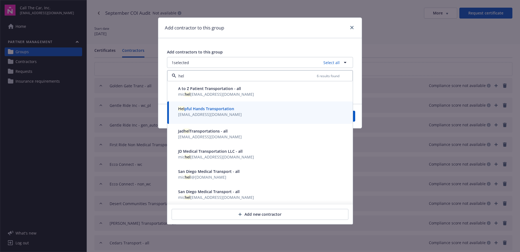
click at [352, 117] on div "Hel pful Hands Transportation [EMAIL_ADDRESS][DOMAIN_NAME]" at bounding box center [260, 112] width 186 height 22
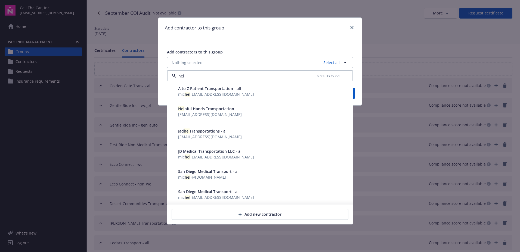
type input "hel"
click at [355, 94] on button "Save" at bounding box center [342, 93] width 26 height 11
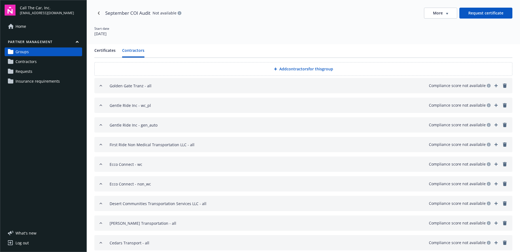
click at [281, 68] on button "Add contractors for this group" at bounding box center [303, 69] width 418 height 14
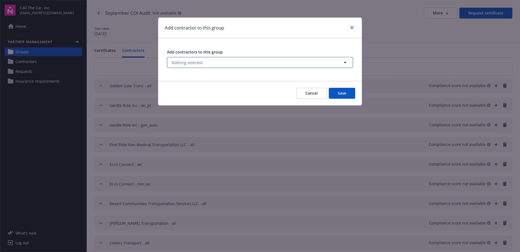
click at [190, 61] on span "Nothing selected" at bounding box center [187, 63] width 31 height 6
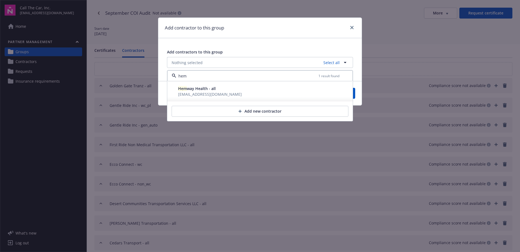
click at [198, 92] on span "[EMAIL_ADDRESS][DOMAIN_NAME]" at bounding box center [210, 93] width 64 height 5
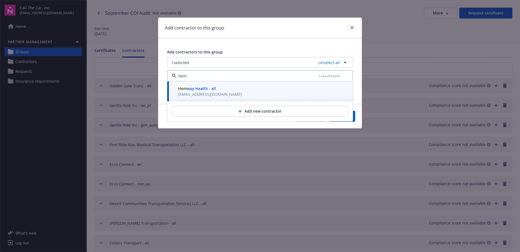
type input "hem"
click at [354, 120] on button "Save" at bounding box center [342, 116] width 26 height 11
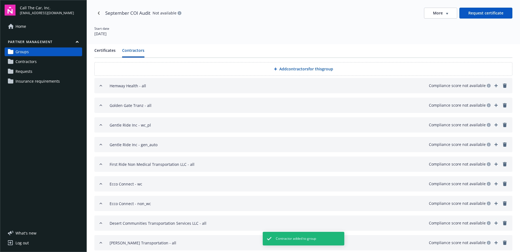
click at [308, 68] on button "Add contractors for this group" at bounding box center [303, 69] width 418 height 14
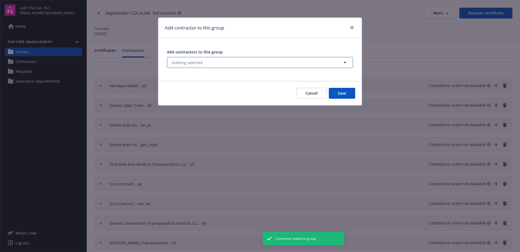
click at [207, 60] on button "Nothing selected" at bounding box center [260, 62] width 186 height 11
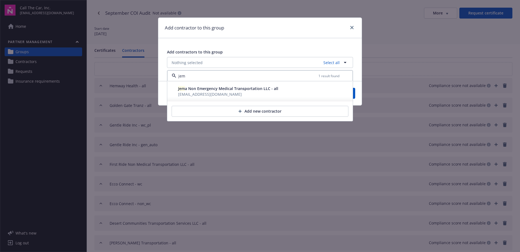
click at [204, 89] on span "Jem a Non Emergency Medical Transportation LLC - all" at bounding box center [228, 88] width 100 height 5
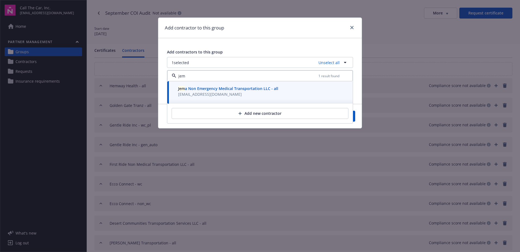
type input "jem"
click at [355, 118] on button "Save" at bounding box center [342, 116] width 26 height 11
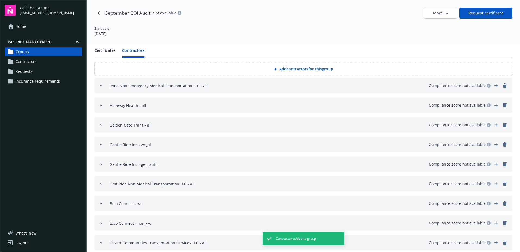
click at [289, 69] on button "Add contractors for this group" at bounding box center [303, 69] width 418 height 14
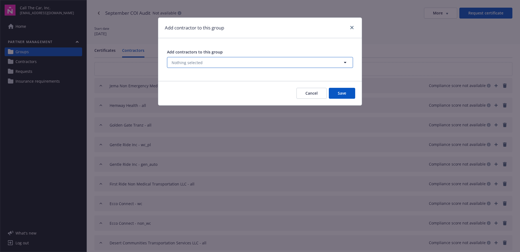
click at [207, 62] on button "Nothing selected" at bounding box center [260, 62] width 186 height 11
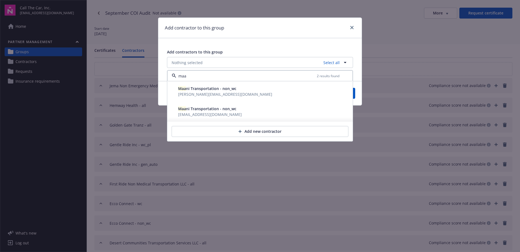
click at [202, 90] on span "Maa ni Transportation - non_wc" at bounding box center [207, 88] width 58 height 5
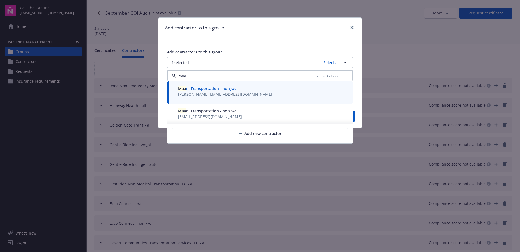
click at [207, 113] on span "Maa ni Transportation - non_wc" at bounding box center [207, 110] width 58 height 5
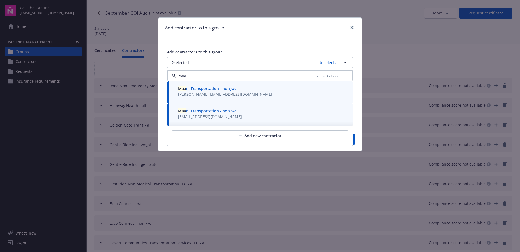
click at [210, 113] on span "Maa ni Transportation - non_wc" at bounding box center [207, 110] width 58 height 5
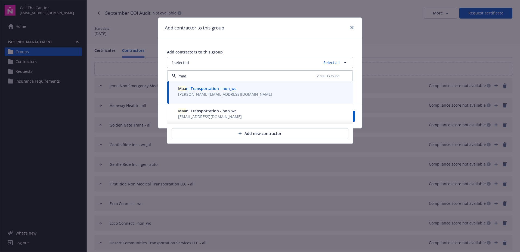
click at [207, 91] on span "[PERSON_NAME][EMAIL_ADDRESS][DOMAIN_NAME]" at bounding box center [225, 94] width 94 height 6
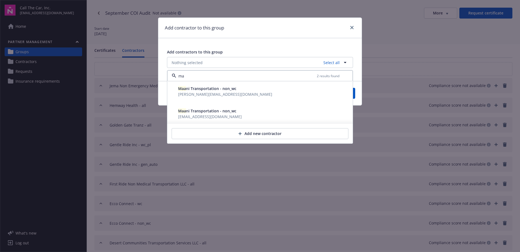
type input "m"
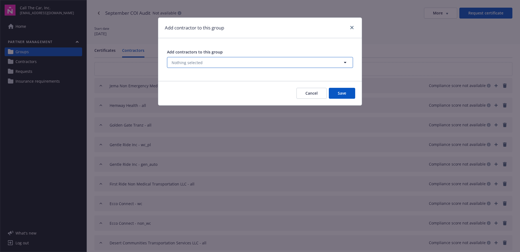
click at [197, 63] on span "Nothing selected" at bounding box center [187, 63] width 31 height 6
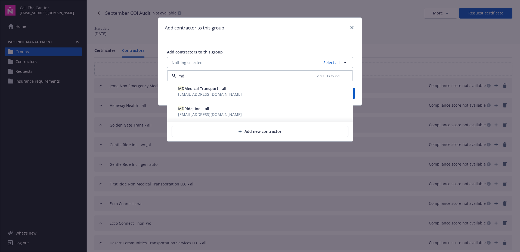
click at [194, 91] on span "MD Medical Transport - all" at bounding box center [202, 88] width 48 height 5
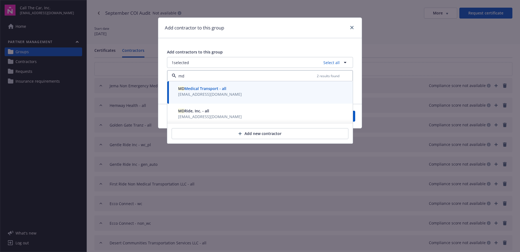
type input "md"
click at [356, 118] on div "Cancel Save" at bounding box center [260, 116] width 204 height 24
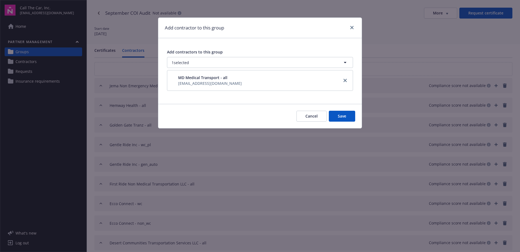
click at [341, 118] on button "Save" at bounding box center [342, 116] width 26 height 11
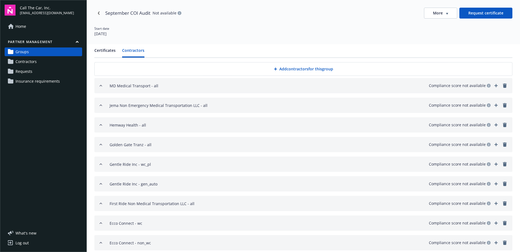
click at [294, 67] on button "Add contractors for this group" at bounding box center [303, 69] width 418 height 14
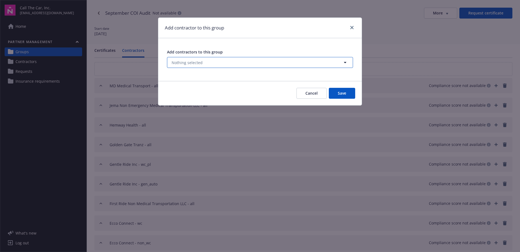
click at [202, 60] on button "Nothing selected" at bounding box center [260, 62] width 186 height 11
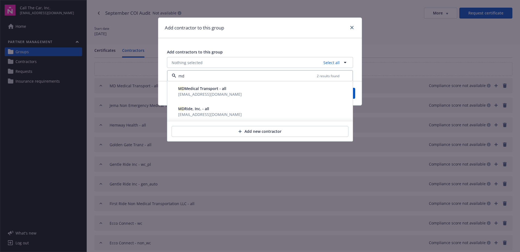
click at [201, 110] on span "MD Ride, Inc. - all" at bounding box center [193, 108] width 31 height 5
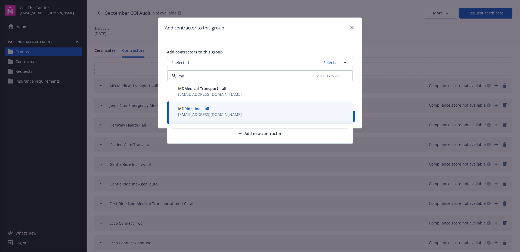
type input "md"
click at [353, 119] on button "Save" at bounding box center [342, 116] width 26 height 11
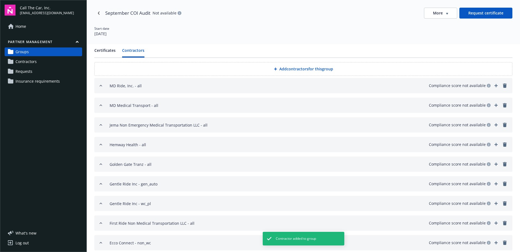
click at [281, 69] on button "Add contractors for this group" at bounding box center [303, 69] width 418 height 14
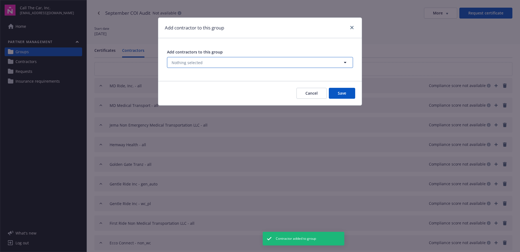
click at [189, 62] on span "Nothing selected" at bounding box center [187, 63] width 31 height 6
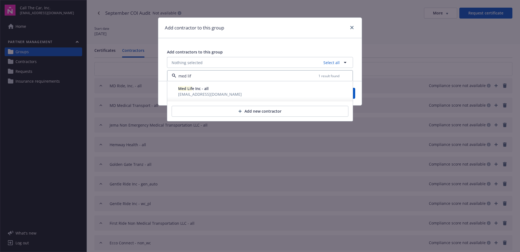
click at [205, 89] on span "Med Lif e Inc - all" at bounding box center [193, 88] width 30 height 5
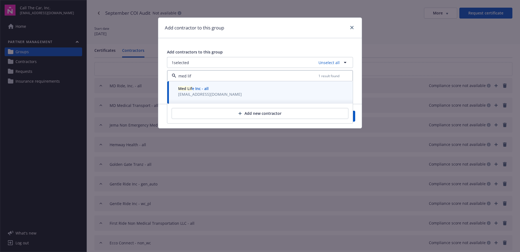
type input "med lif"
click at [357, 118] on div "Cancel Save" at bounding box center [260, 116] width 204 height 24
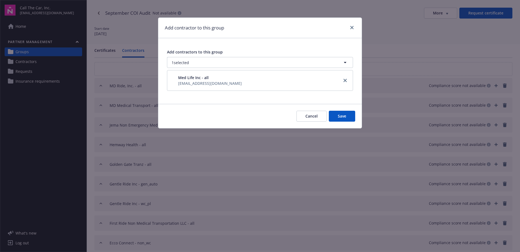
click at [354, 119] on button "Save" at bounding box center [342, 116] width 26 height 11
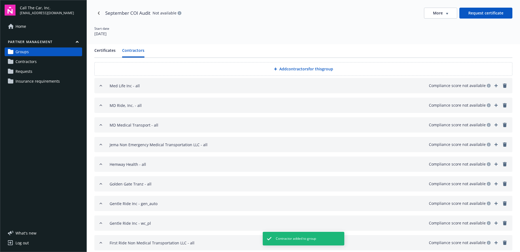
click at [299, 67] on button "Add contractors for this group" at bounding box center [303, 69] width 418 height 14
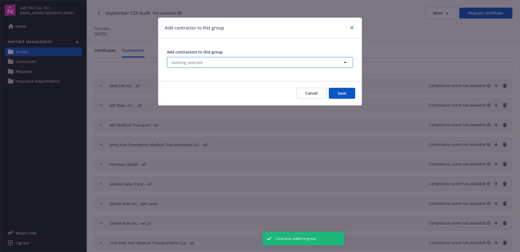
click at [197, 60] on span "Nothing selected" at bounding box center [187, 63] width 31 height 6
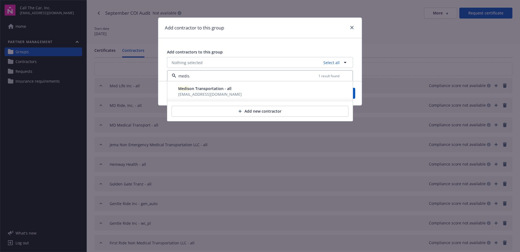
click at [199, 91] on span "Medis on Transportation - all" at bounding box center [204, 88] width 53 height 5
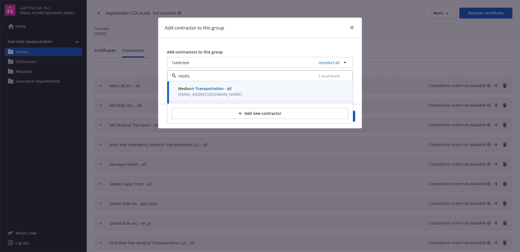
type input "medis"
click at [355, 117] on button "Save" at bounding box center [342, 116] width 26 height 11
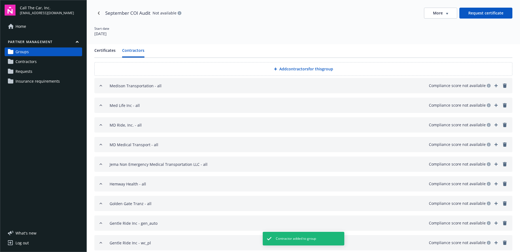
click at [284, 68] on button "Add contractors for this group" at bounding box center [303, 69] width 418 height 14
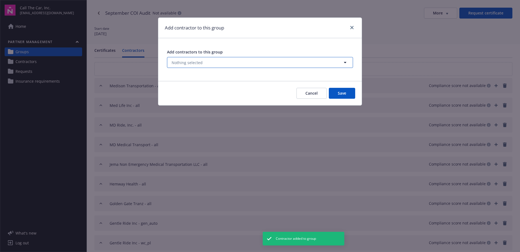
click at [205, 60] on button "Nothing selected" at bounding box center [260, 62] width 186 height 11
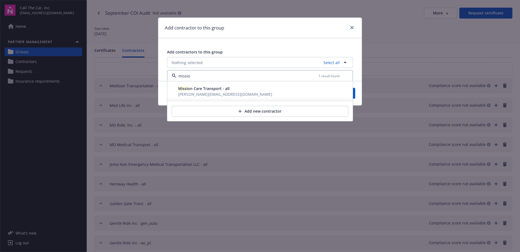
click at [202, 94] on span "[PERSON_NAME][EMAIL_ADDRESS][DOMAIN_NAME]" at bounding box center [225, 93] width 94 height 5
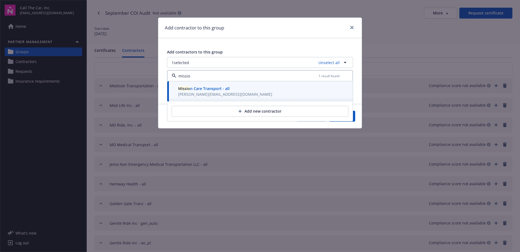
type input "missio"
click at [357, 119] on div "Cancel Save" at bounding box center [260, 116] width 204 height 24
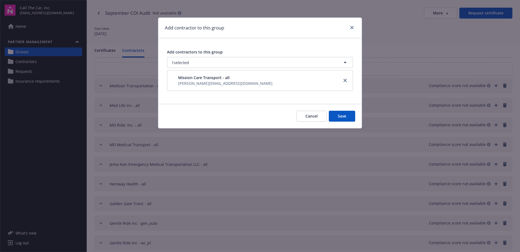
drag, startPoint x: 348, startPoint y: 116, endPoint x: 338, endPoint y: 115, distance: 10.4
click at [348, 116] on button "Save" at bounding box center [342, 116] width 26 height 11
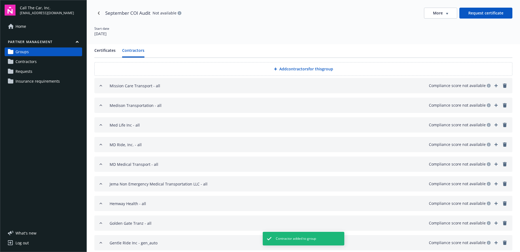
click at [291, 69] on button "Add contractors for this group" at bounding box center [303, 69] width 418 height 14
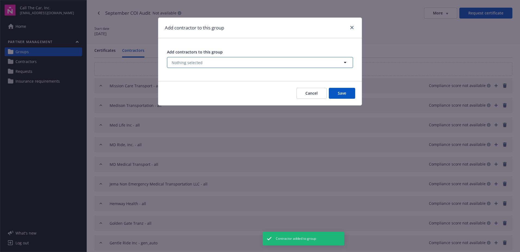
click at [205, 60] on button "Nothing selected" at bounding box center [260, 62] width 186 height 11
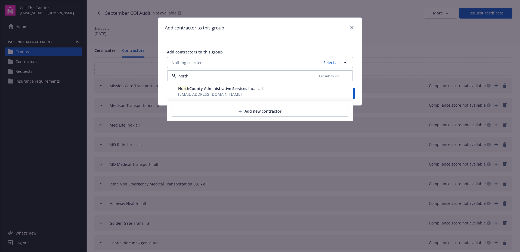
drag, startPoint x: 207, startPoint y: 88, endPoint x: 206, endPoint y: 91, distance: 2.9
click at [206, 91] on span "North County Administrative Services Inc. - all" at bounding box center [220, 88] width 85 height 5
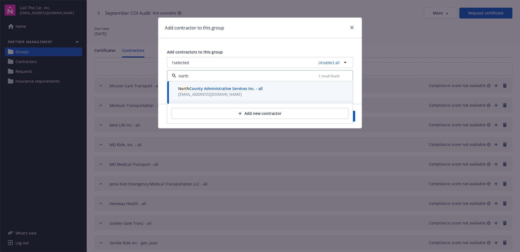
click at [211, 91] on span "North County Administrative Services Inc. - all" at bounding box center [220, 88] width 85 height 5
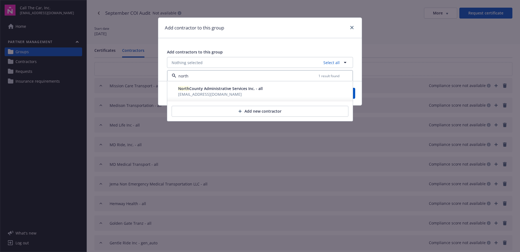
click at [235, 88] on span "North County Administrative Services Inc. - all" at bounding box center [220, 88] width 85 height 5
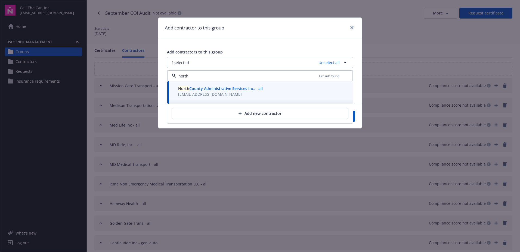
type input "north"
click at [354, 117] on button "Save" at bounding box center [342, 116] width 26 height 11
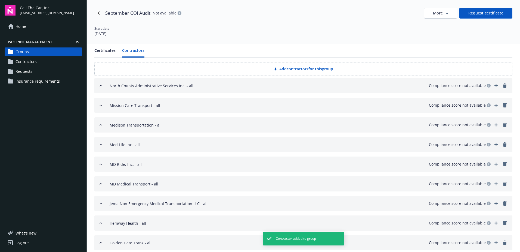
click at [283, 65] on button "Add contractors for this group" at bounding box center [303, 69] width 418 height 14
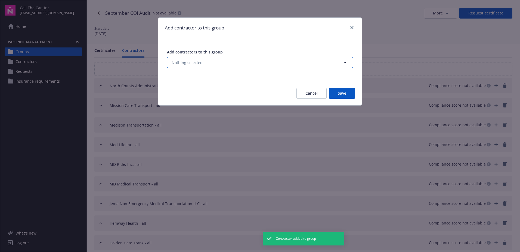
click at [189, 62] on span "Nothing selected" at bounding box center [187, 63] width 31 height 6
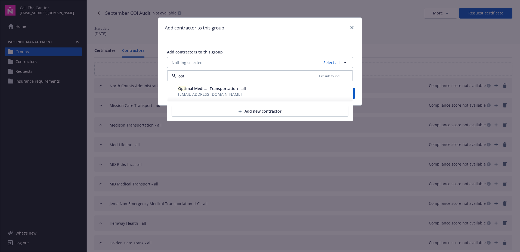
click at [194, 92] on span "[EMAIL_ADDRESS][DOMAIN_NAME]" at bounding box center [210, 93] width 64 height 5
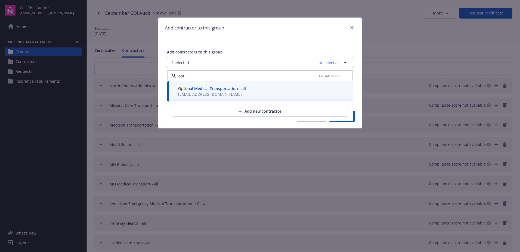
type input "opti"
click at [355, 119] on button "Save" at bounding box center [342, 116] width 26 height 11
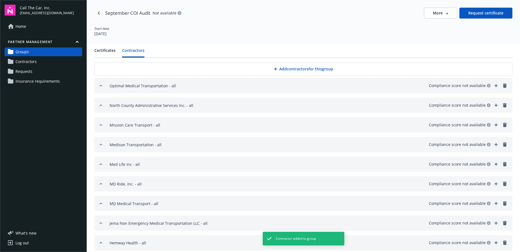
click at [292, 68] on button "Add contractors for this group" at bounding box center [303, 69] width 418 height 14
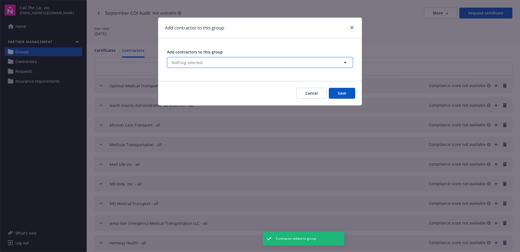
click at [196, 60] on span "Nothing selected" at bounding box center [187, 63] width 31 height 6
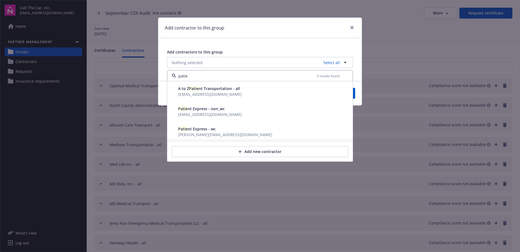
click at [185, 110] on span "Patie" at bounding box center [183, 108] width 10 height 5
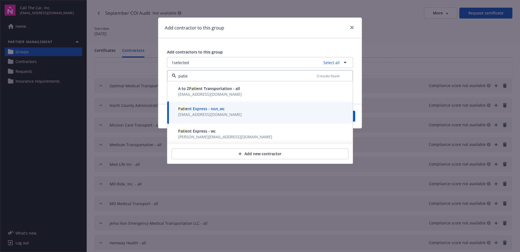
click at [195, 136] on span "[PERSON_NAME][EMAIL_ADDRESS][DOMAIN_NAME]" at bounding box center [225, 136] width 94 height 5
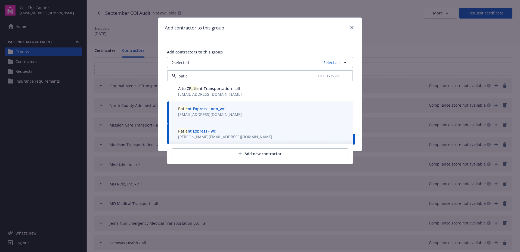
type input "patie"
click at [358, 141] on div "Cancel Save" at bounding box center [260, 139] width 204 height 24
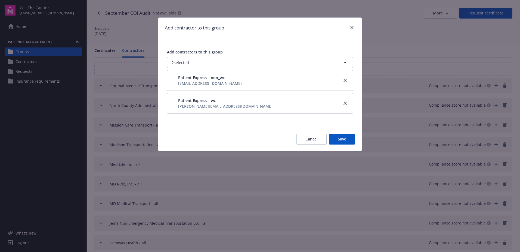
click at [347, 136] on button "Save" at bounding box center [342, 138] width 26 height 11
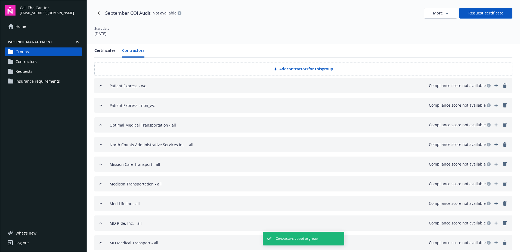
click at [289, 67] on button "Add contractors for this group" at bounding box center [303, 69] width 418 height 14
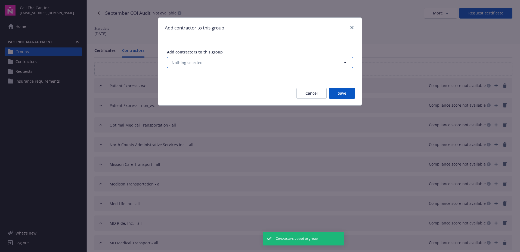
click at [197, 62] on span "Nothing selected" at bounding box center [187, 63] width 31 height 6
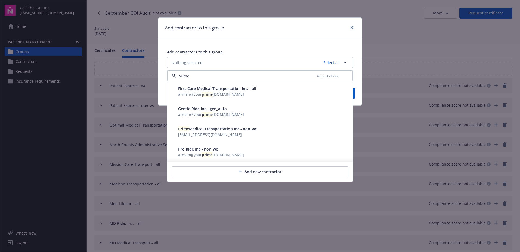
click at [202, 132] on span "[EMAIL_ADDRESS][DOMAIN_NAME]" at bounding box center [210, 134] width 64 height 5
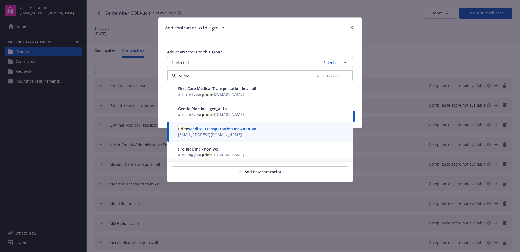
type input "prime"
click at [355, 118] on button "Save" at bounding box center [342, 116] width 26 height 11
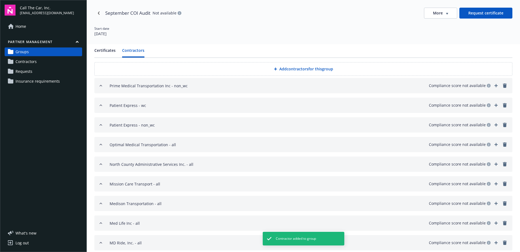
click at [288, 69] on button "Add contractors for this group" at bounding box center [303, 69] width 418 height 14
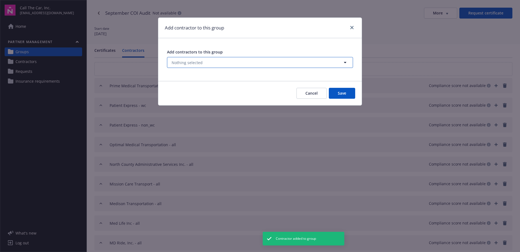
click at [205, 60] on button "Nothing selected" at bounding box center [260, 62] width 186 height 11
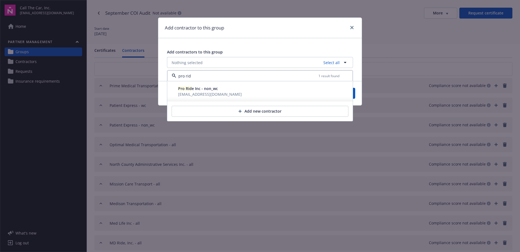
click at [203, 87] on span "Pro Rid e Inc - non_wc" at bounding box center [198, 88] width 40 height 5
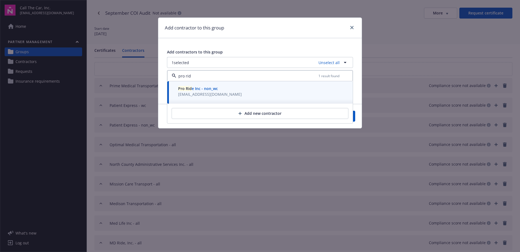
type input "pro rid"
click at [354, 118] on button "Save" at bounding box center [342, 116] width 26 height 11
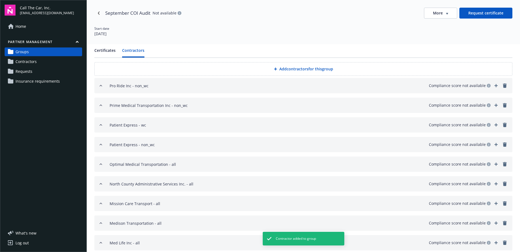
click at [281, 69] on button "Add contractors for this group" at bounding box center [303, 69] width 418 height 14
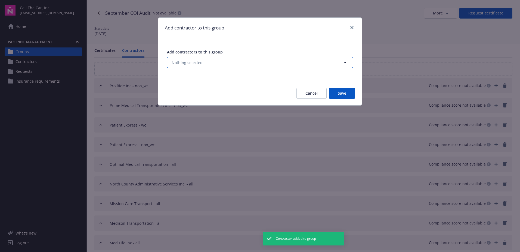
click at [217, 60] on button "Nothing selected" at bounding box center [260, 62] width 186 height 11
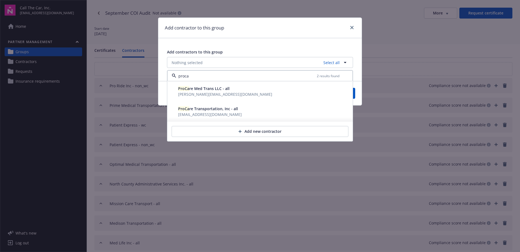
click at [204, 90] on span "ProCa re Med Trans LLC - all" at bounding box center [203, 88] width 51 height 5
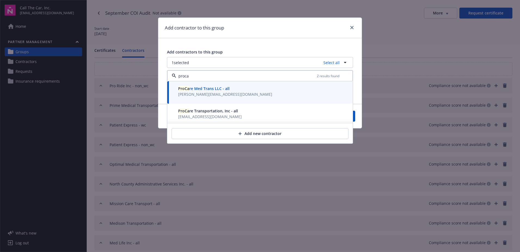
type input "proca"
click at [355, 116] on button "Save" at bounding box center [342, 116] width 26 height 11
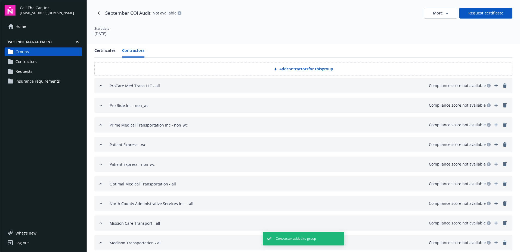
click at [304, 66] on button "Add contractors for this group" at bounding box center [303, 69] width 418 height 14
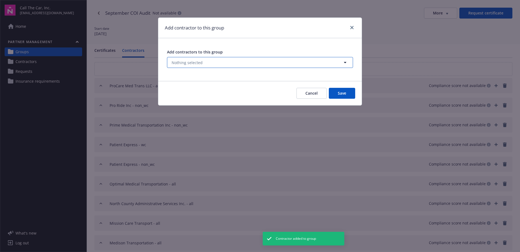
click at [206, 60] on button "Nothing selected" at bounding box center [260, 62] width 186 height 11
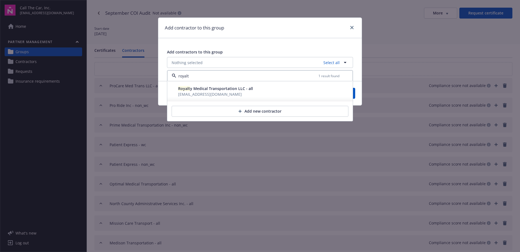
click at [197, 91] on span "[EMAIL_ADDRESS][DOMAIN_NAME]" at bounding box center [215, 94] width 75 height 6
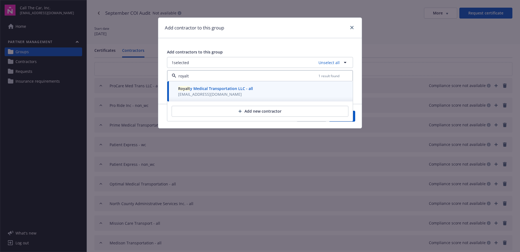
type input "royalt"
click at [355, 120] on button "Save" at bounding box center [342, 116] width 26 height 11
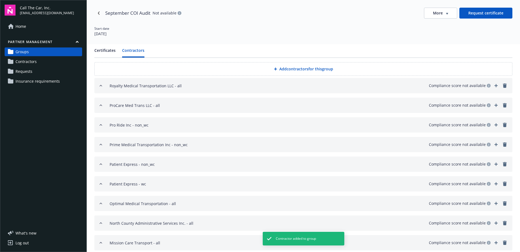
click at [293, 68] on button "Add contractors for this group" at bounding box center [303, 69] width 418 height 14
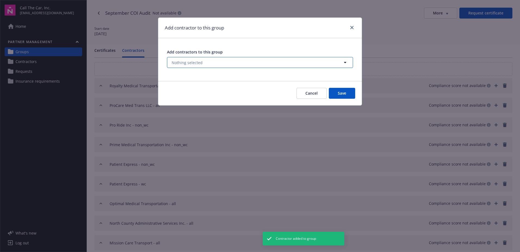
click at [209, 59] on button "Nothing selected" at bounding box center [260, 62] width 186 height 11
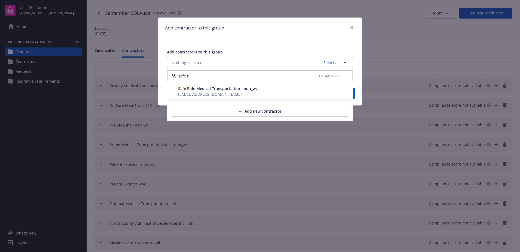
click at [200, 89] on span "Safe R ide Medical Transportation - non_wc" at bounding box center [217, 88] width 79 height 5
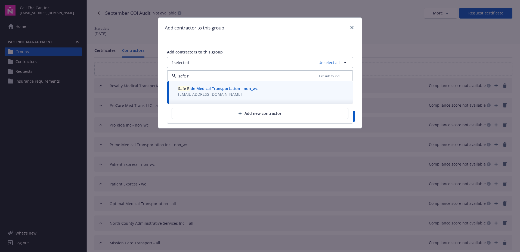
type input "safe r"
drag, startPoint x: 357, startPoint y: 117, endPoint x: 353, endPoint y: 119, distance: 4.5
click at [356, 118] on div "Cancel Save" at bounding box center [260, 116] width 204 height 24
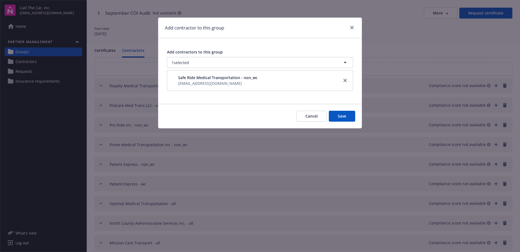
click at [340, 114] on button "Save" at bounding box center [342, 116] width 26 height 11
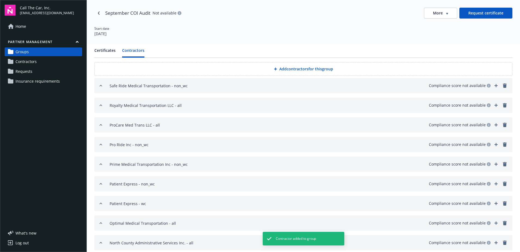
click at [286, 69] on button "Add contractors for this group" at bounding box center [303, 69] width 418 height 14
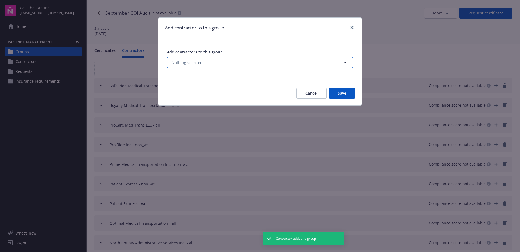
click at [193, 62] on span "Nothing selected" at bounding box center [187, 63] width 31 height 6
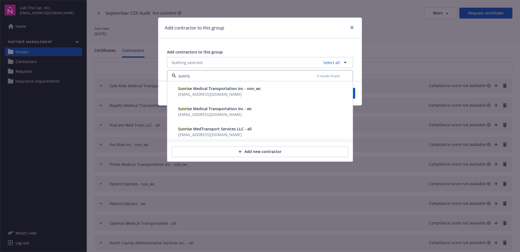
click at [200, 88] on span "Sunris e Medical Transportation Inc - non_wc" at bounding box center [219, 88] width 83 height 5
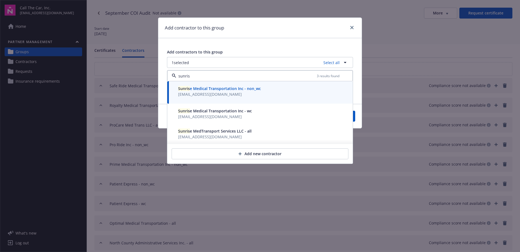
click at [197, 112] on span "Sunris e Medical Transportation Inc - wc" at bounding box center [215, 110] width 74 height 5
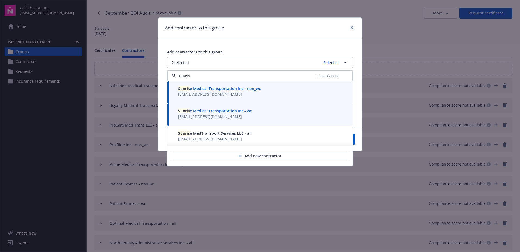
type input "sunris"
click at [354, 141] on button "Save" at bounding box center [342, 138] width 26 height 11
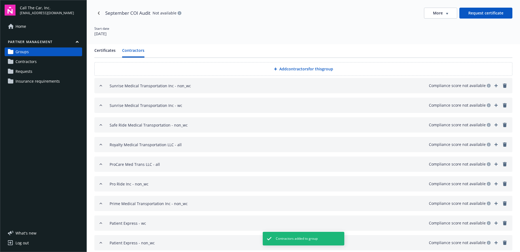
click at [288, 67] on button "Add contractors for this group" at bounding box center [303, 69] width 418 height 14
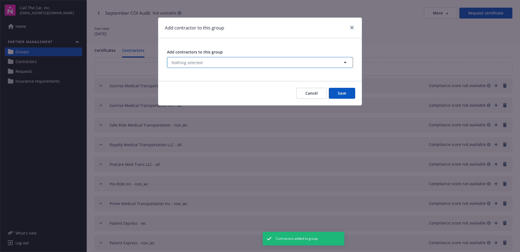
click at [194, 62] on span "Nothing selected" at bounding box center [187, 63] width 31 height 6
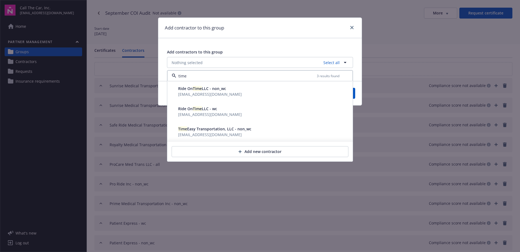
click at [198, 136] on span "[EMAIL_ADDRESS][DOMAIN_NAME]" at bounding box center [210, 134] width 64 height 5
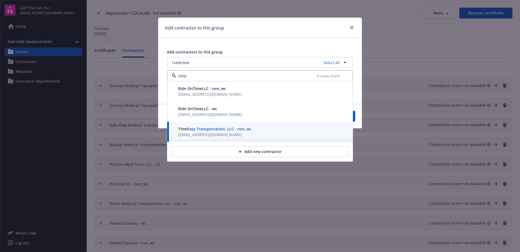
type input "time"
click at [355, 118] on div "Cancel Save" at bounding box center [260, 116] width 204 height 24
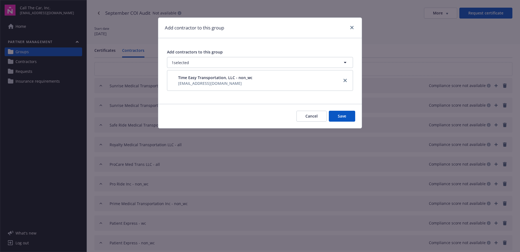
click at [345, 114] on button "Save" at bounding box center [342, 116] width 26 height 11
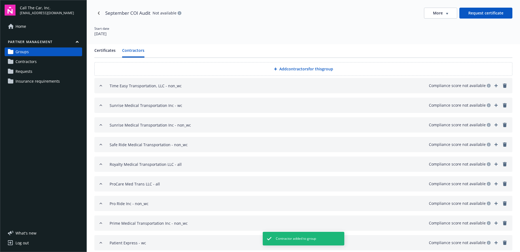
click at [282, 67] on button "Add contractors for this group" at bounding box center [303, 69] width 418 height 14
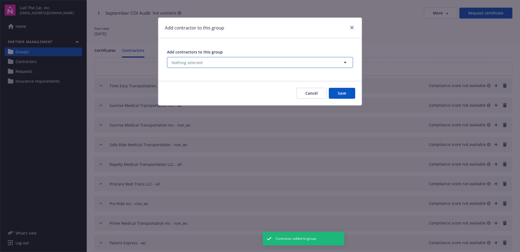
click at [196, 61] on span "Nothing selected" at bounding box center [187, 63] width 31 height 6
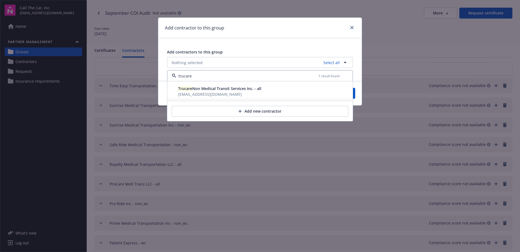
click at [202, 90] on span "Trucare Non Medical Transit Services Inc. - all" at bounding box center [219, 88] width 83 height 5
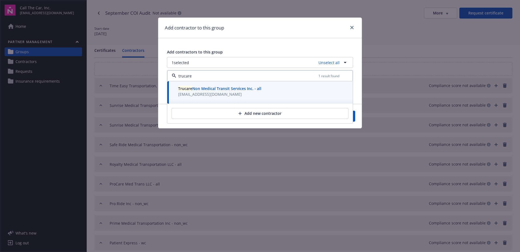
type input "trucare"
click at [354, 116] on button "Save" at bounding box center [342, 116] width 26 height 11
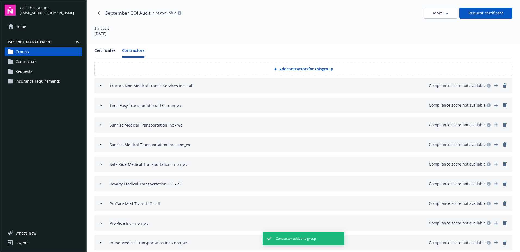
click at [295, 68] on button "Add contractors for this group" at bounding box center [303, 69] width 418 height 14
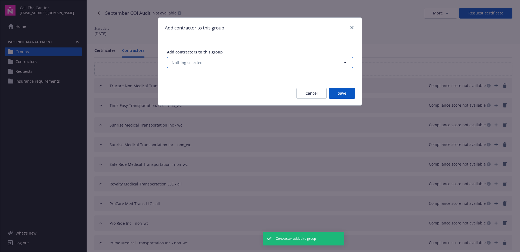
click at [214, 59] on button "Nothing selected" at bounding box center [260, 62] width 186 height 11
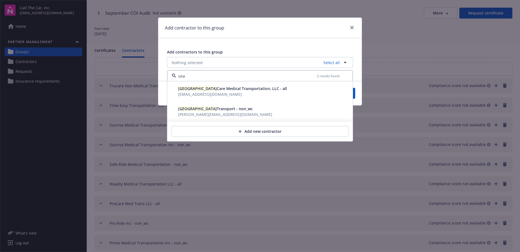
click at [199, 93] on span "[EMAIL_ADDRESS][DOMAIN_NAME]" at bounding box center [210, 93] width 64 height 5
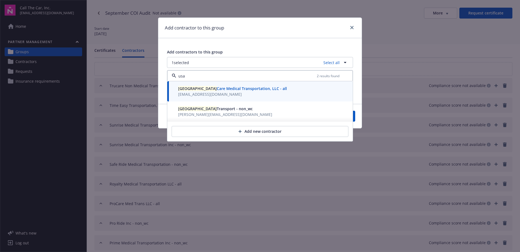
type input "usa"
click at [355, 116] on button "Save" at bounding box center [342, 116] width 26 height 11
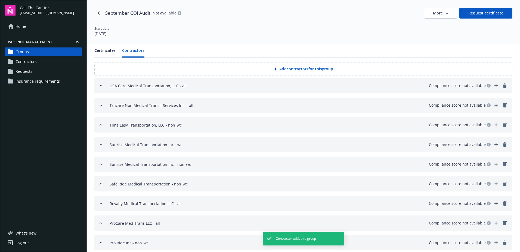
click at [287, 67] on button "Add contractors for this group" at bounding box center [303, 69] width 418 height 14
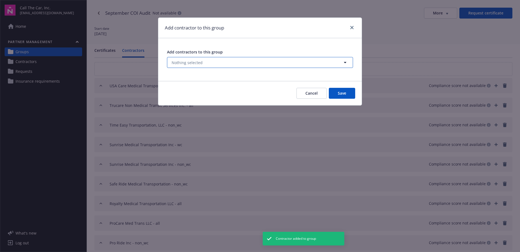
click at [215, 61] on button "Nothing selected" at bounding box center [260, 62] width 186 height 11
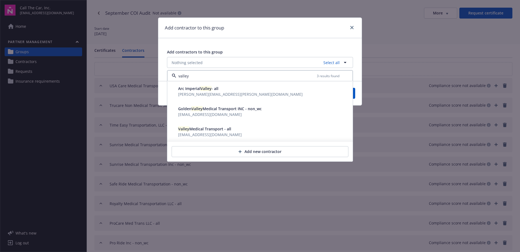
click at [192, 130] on span "Valley Medical Transport - all" at bounding box center [204, 128] width 53 height 5
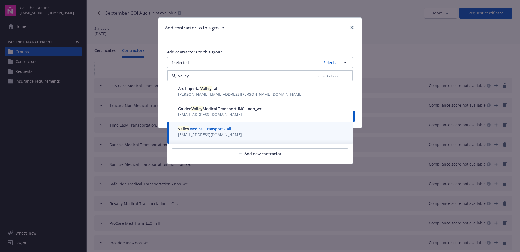
type input "valley"
click at [356, 118] on div "Cancel Save" at bounding box center [260, 116] width 204 height 24
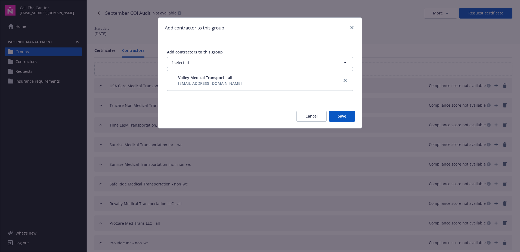
click at [344, 115] on button "Save" at bounding box center [342, 116] width 26 height 11
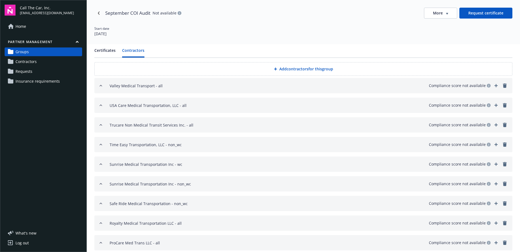
click at [23, 50] on span "Groups" at bounding box center [22, 51] width 13 height 9
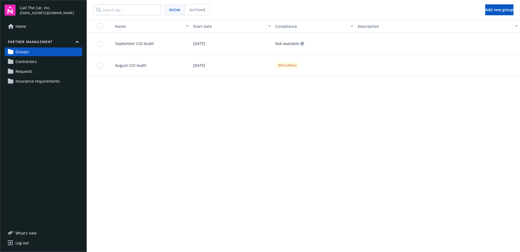
click at [123, 43] on span "September COI Audit" at bounding box center [132, 44] width 43 height 6
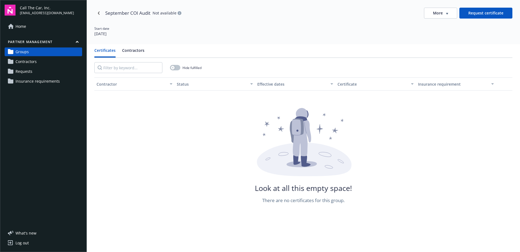
click at [137, 49] on button "Contractors" at bounding box center [133, 52] width 22 height 10
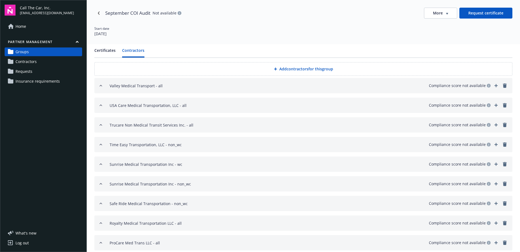
click at [100, 84] on icon "button" at bounding box center [101, 85] width 4 height 4
click at [100, 85] on icon "button" at bounding box center [101, 85] width 4 height 4
drag, startPoint x: 101, startPoint y: 85, endPoint x: 104, endPoint y: 89, distance: 5.1
click at [101, 85] on icon "button" at bounding box center [101, 85] width 4 height 4
click at [101, 104] on icon "button" at bounding box center [101, 105] width 4 height 4
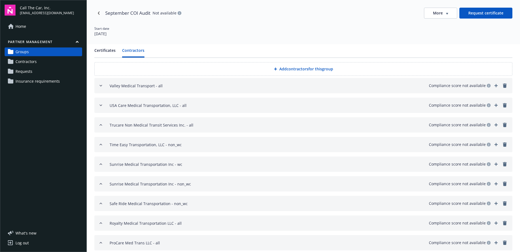
drag, startPoint x: 263, startPoint y: 108, endPoint x: 284, endPoint y: 115, distance: 21.9
click at [265, 108] on div "USA Care Medical Transportation, LLC - all Compliance score not available" at bounding box center [309, 105] width 399 height 7
click at [134, 50] on button "Contractors" at bounding box center [133, 52] width 22 height 10
click at [23, 51] on span "Groups" at bounding box center [22, 51] width 13 height 9
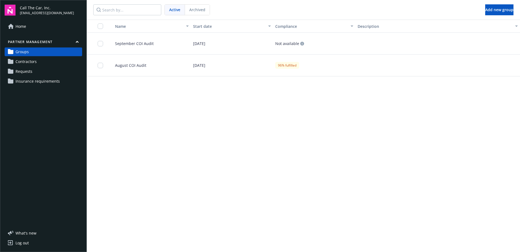
click at [121, 62] on div "August COI Audit" at bounding box center [150, 65] width 82 height 22
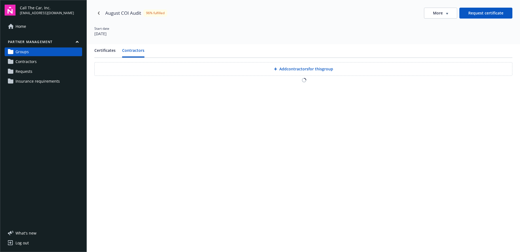
click at [133, 49] on button "Contractors" at bounding box center [133, 52] width 22 height 10
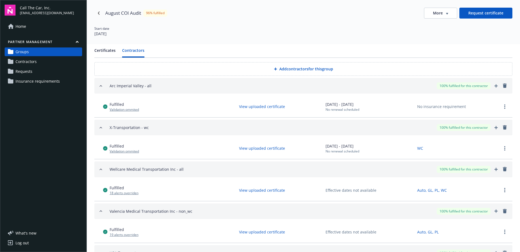
click at [23, 50] on span "Groups" at bounding box center [22, 51] width 13 height 9
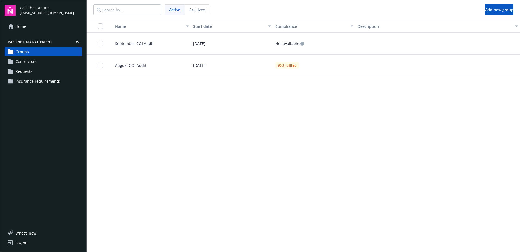
click at [140, 41] on span "September COI Audit" at bounding box center [132, 44] width 43 height 6
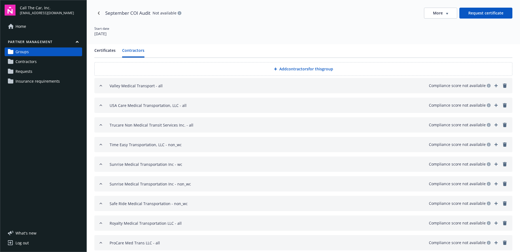
click at [134, 48] on button "Contractors" at bounding box center [133, 52] width 22 height 10
